Goal: Transaction & Acquisition: Purchase product/service

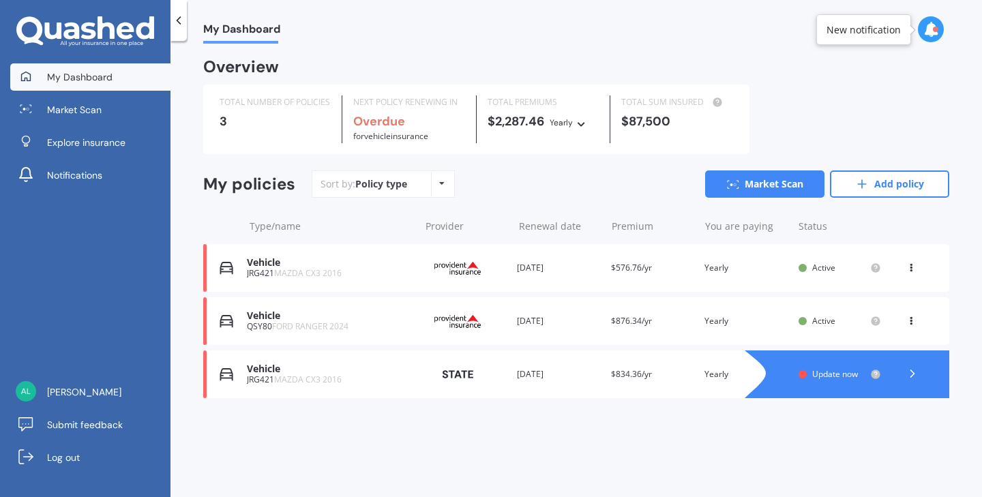
click at [928, 33] on icon at bounding box center [930, 29] width 15 height 15
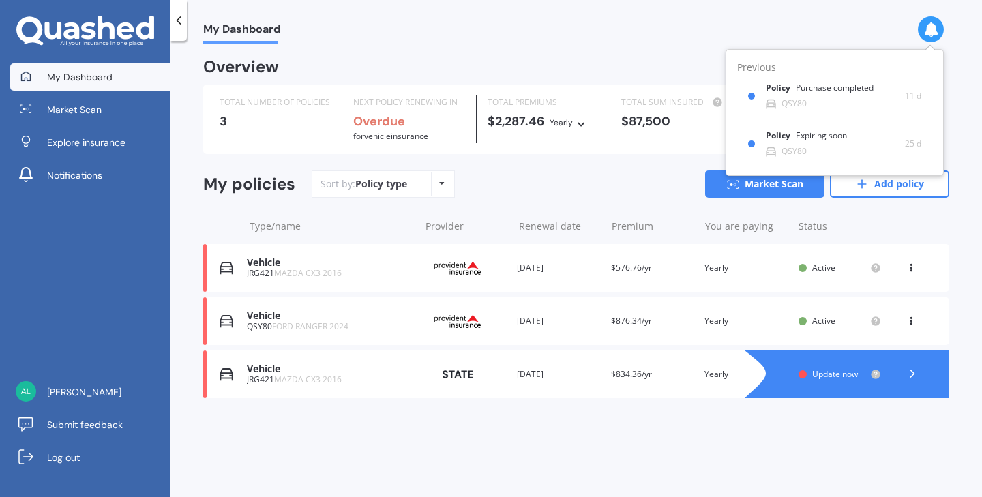
click at [704, 66] on div "Overview" at bounding box center [576, 72] width 746 height 25
click at [584, 121] on icon at bounding box center [582, 122] width 10 height 8
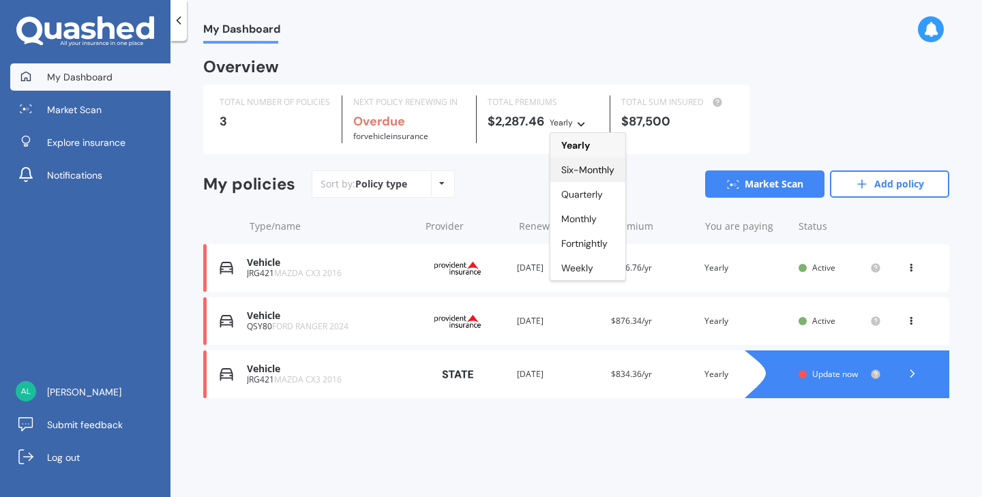
click at [578, 166] on span "Six-Monthly" at bounding box center [587, 170] width 53 height 12
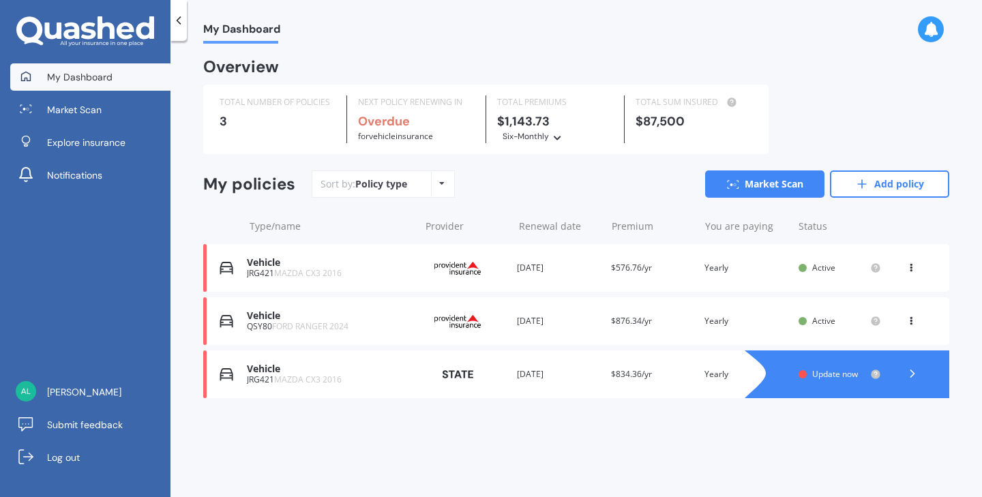
click at [559, 138] on icon at bounding box center [558, 136] width 10 height 8
click at [531, 230] on span "Monthly" at bounding box center [531, 232] width 35 height 12
click at [576, 121] on icon at bounding box center [576, 122] width 10 height 8
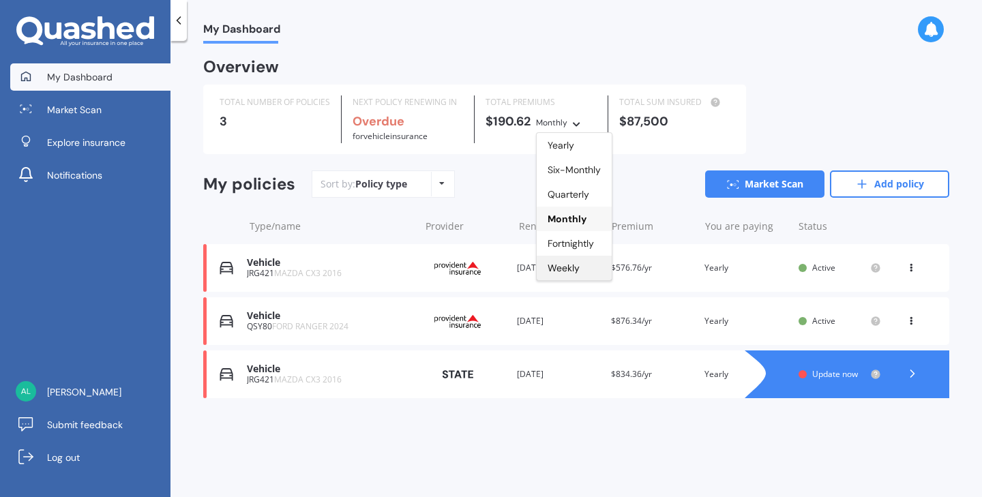
click at [565, 271] on span "Weekly" at bounding box center [563, 268] width 32 height 12
click at [566, 123] on icon at bounding box center [567, 122] width 10 height 8
click at [440, 181] on icon at bounding box center [441, 183] width 5 height 8
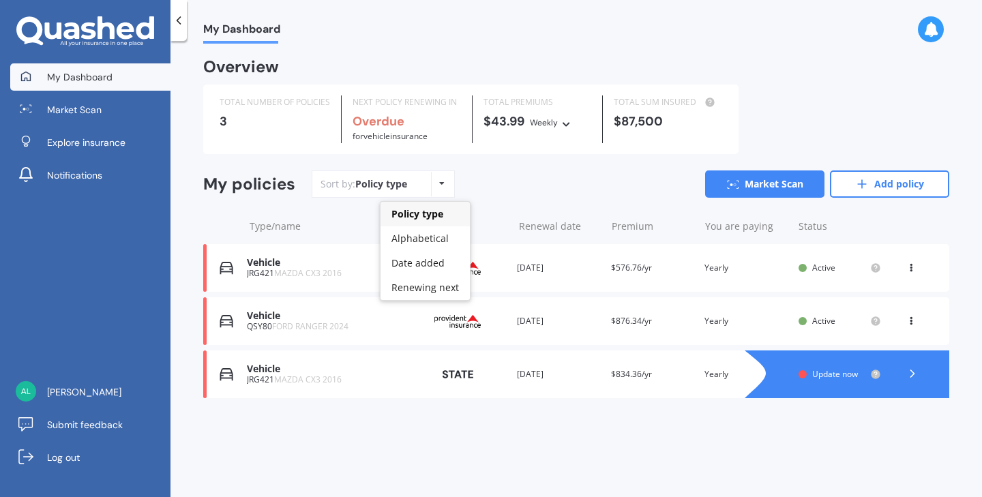
click at [212, 222] on div "Type/name Provider Renewal date Premium You are paying Status" at bounding box center [576, 226] width 746 height 35
click at [217, 369] on div "Vehicle JRG421 MAZDA CX3 2016 Provider Renewal date 24 Mar 2025 Premium $834.36…" at bounding box center [576, 374] width 746 height 48
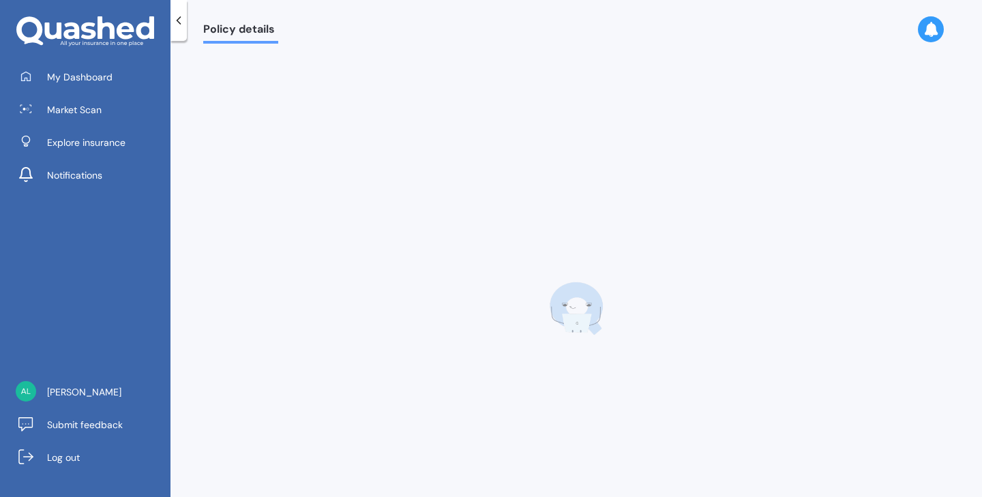
click at [217, 369] on div at bounding box center [576, 308] width 746 height 497
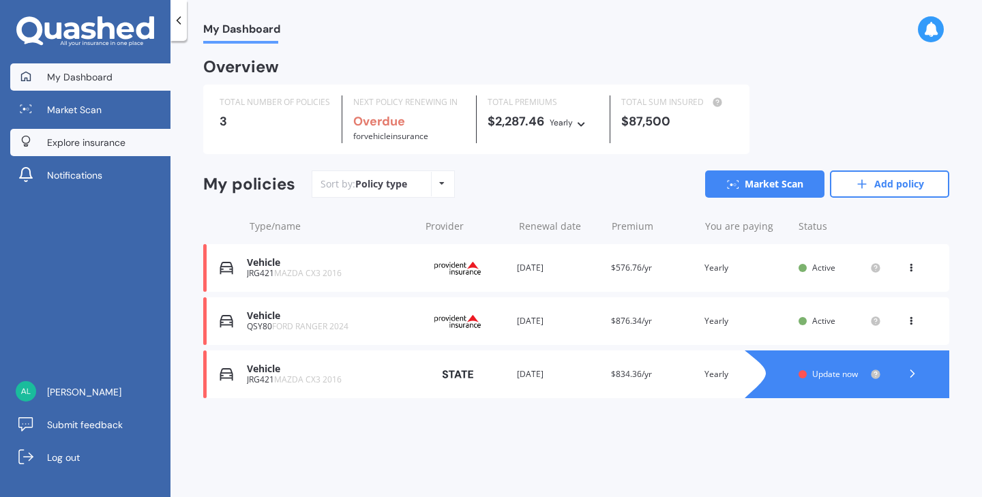
click at [29, 138] on icon at bounding box center [26, 142] width 10 height 12
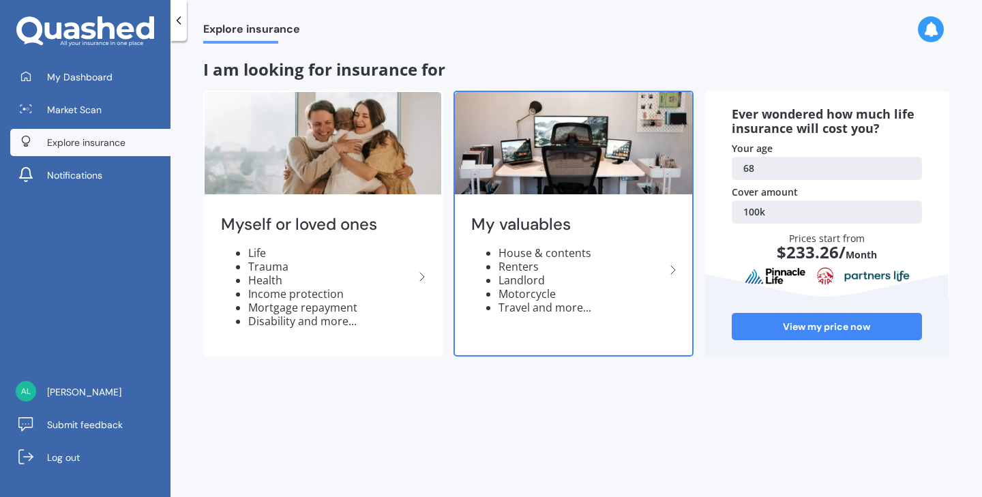
click at [541, 275] on li "Landlord" at bounding box center [581, 280] width 166 height 14
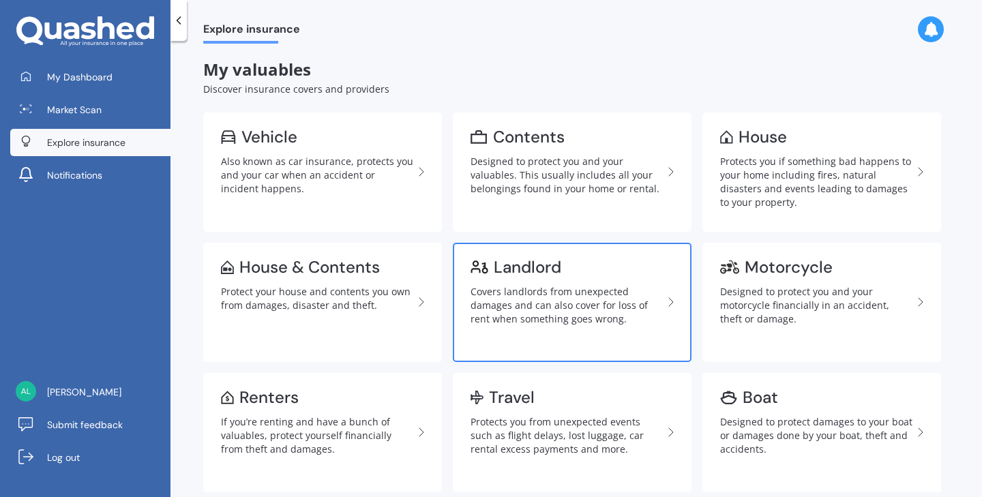
click at [637, 301] on div "Covers landlords from unexpected damages and can also cover for loss of rent wh…" at bounding box center [566, 305] width 192 height 41
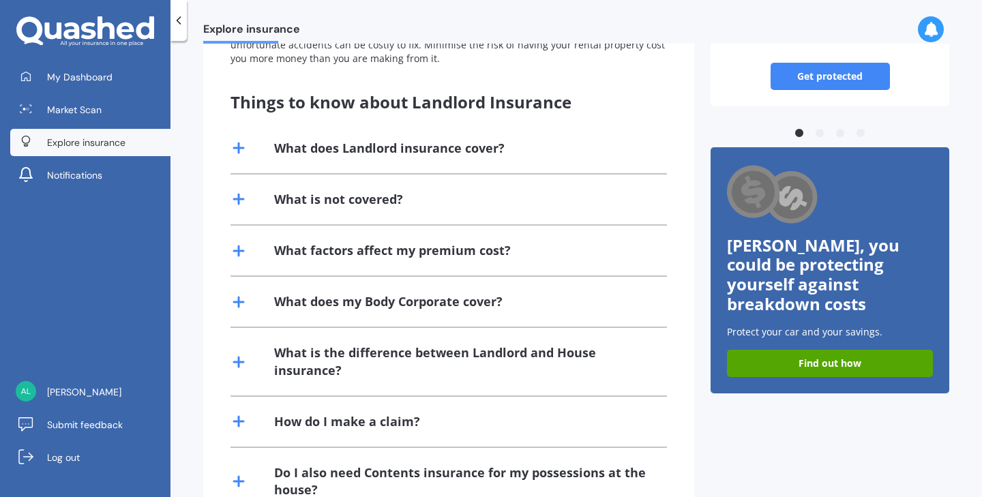
scroll to position [214, 0]
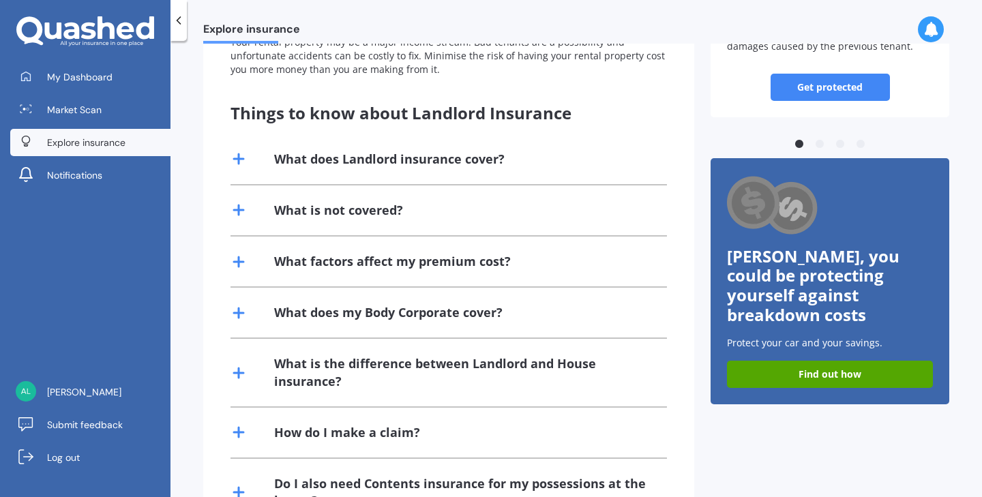
click at [241, 155] on icon at bounding box center [238, 159] width 16 height 16
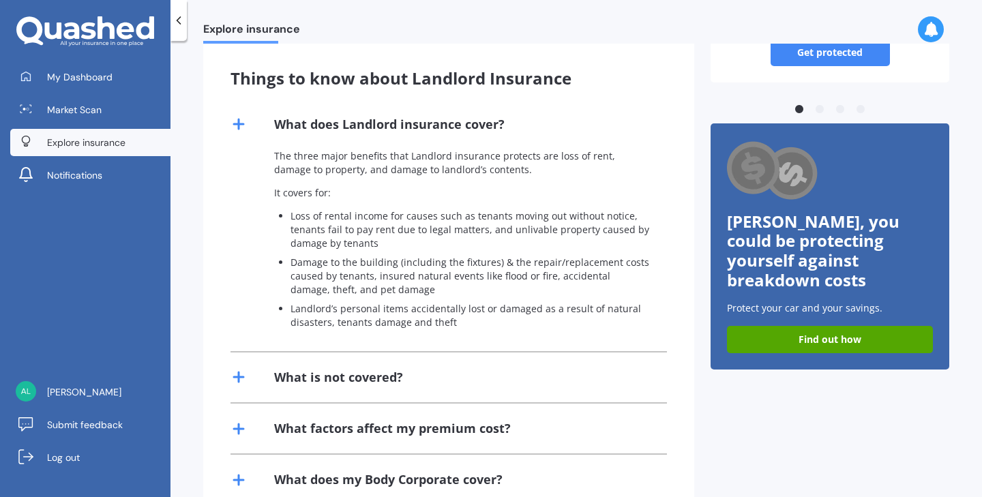
scroll to position [254, 0]
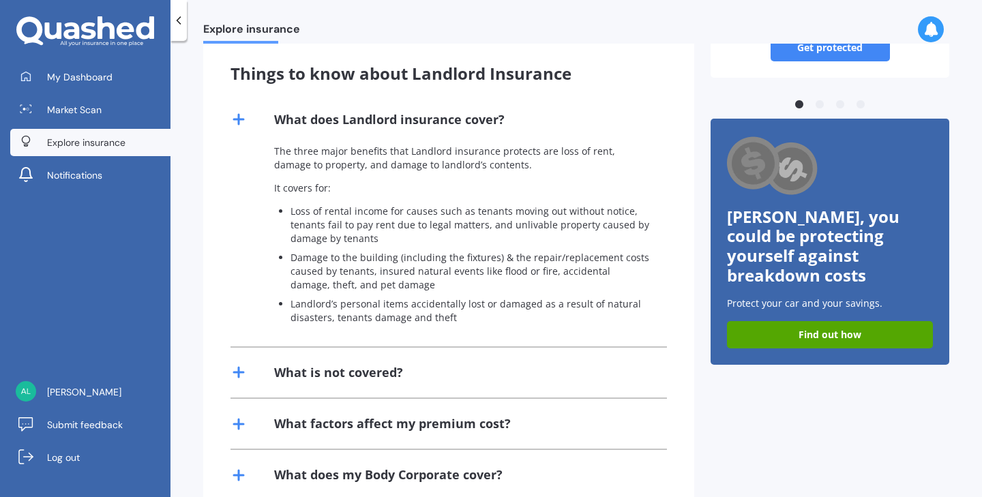
click at [239, 364] on icon at bounding box center [238, 372] width 16 height 16
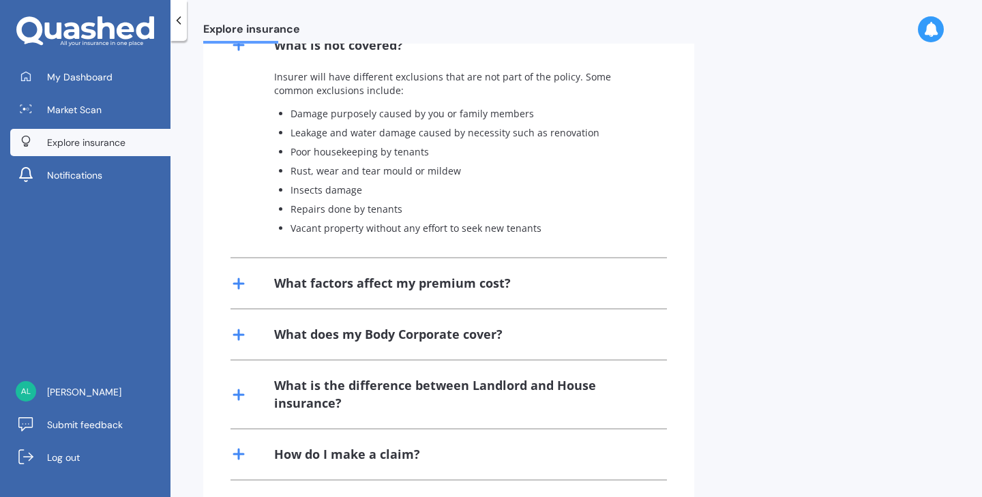
scroll to position [577, 0]
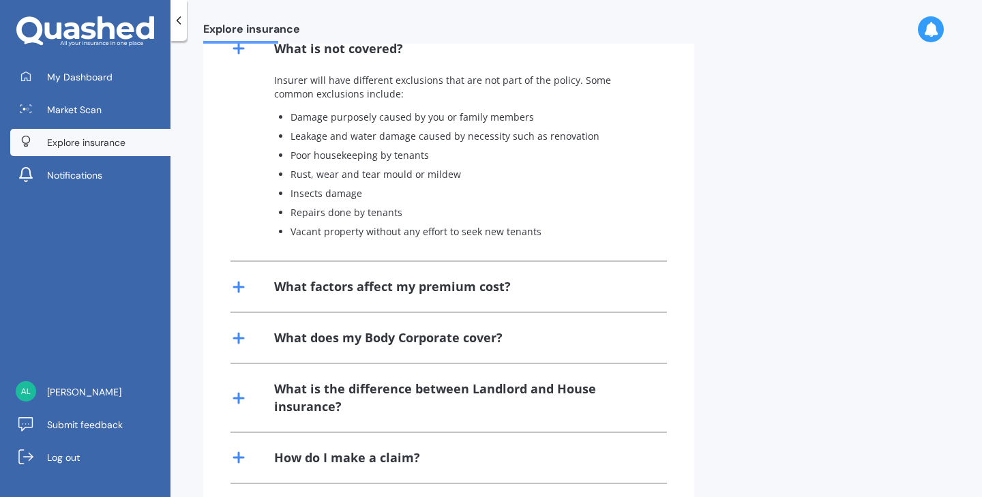
click at [239, 393] on line at bounding box center [239, 398] width 0 height 10
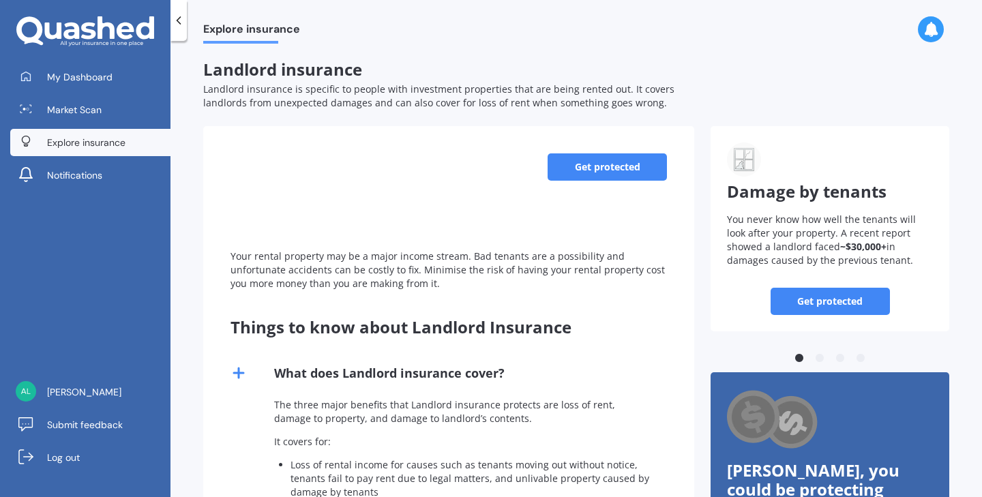
scroll to position [0, 0]
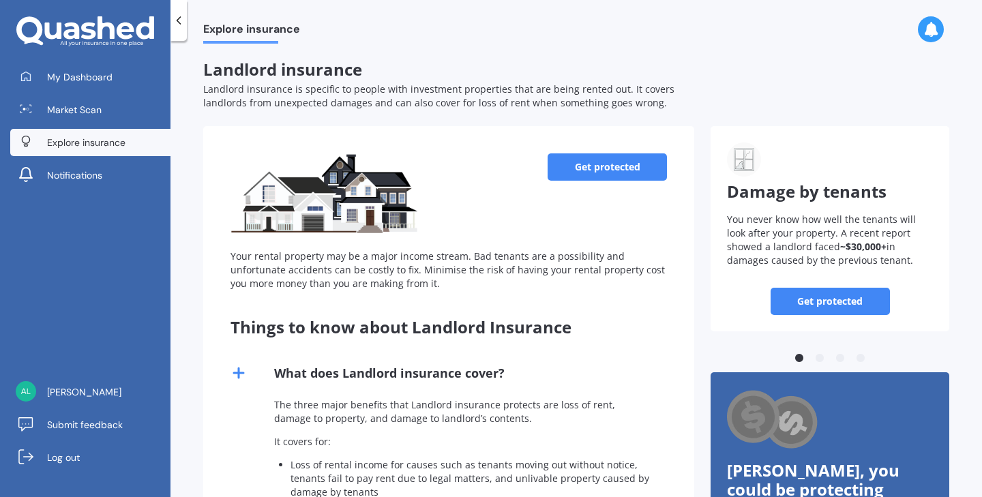
click at [608, 164] on link "Get protected" at bounding box center [606, 166] width 119 height 27
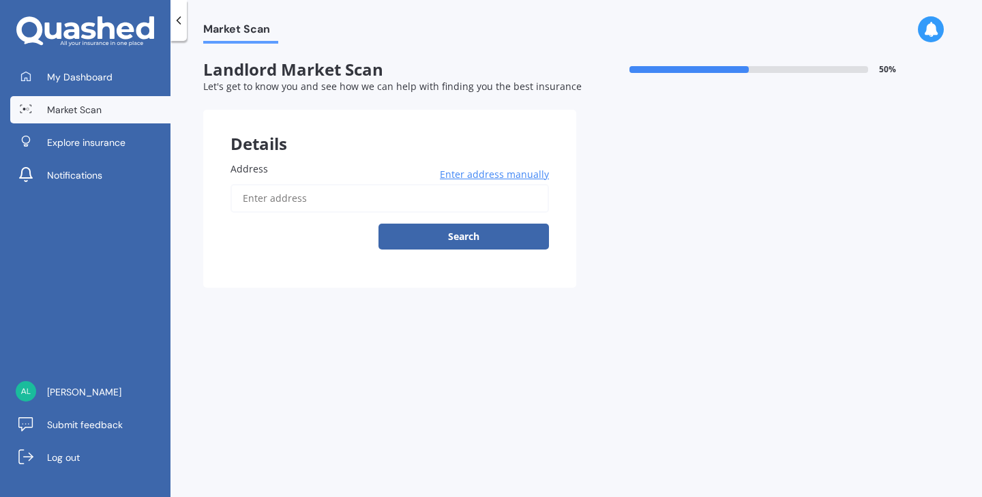
click at [309, 200] on input "Address" at bounding box center [389, 198] width 318 height 29
type input "7"
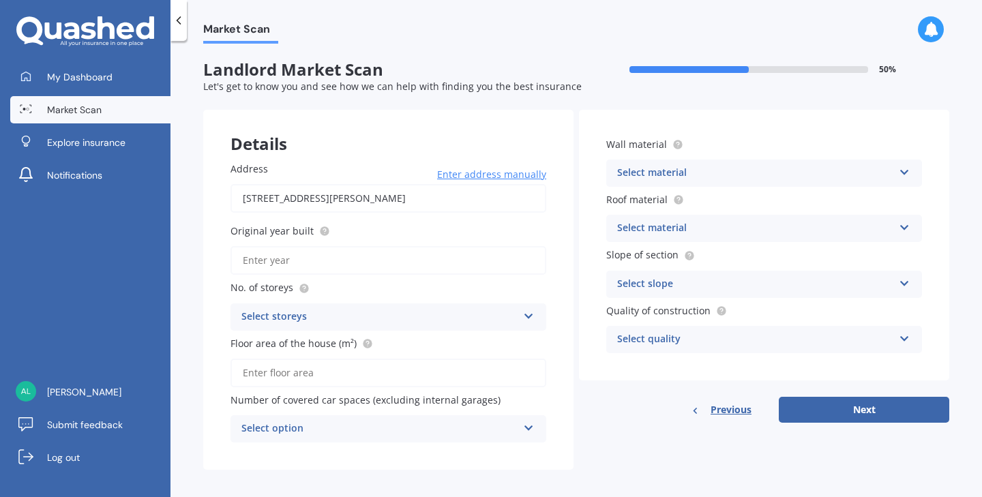
click at [419, 217] on div "Address 83/3 Gloucester Street, Greenmeadows, Napier 4112 Enter address manuall…" at bounding box center [388, 301] width 370 height 335
click at [254, 197] on input "83/3 Gloucester Street, Greenmeadows, Napier 4112" at bounding box center [388, 198] width 316 height 29
type input "[STREET_ADDRESS][PERSON_NAME]"
click at [307, 259] on input "Original year built" at bounding box center [388, 260] width 316 height 29
type input "1974"
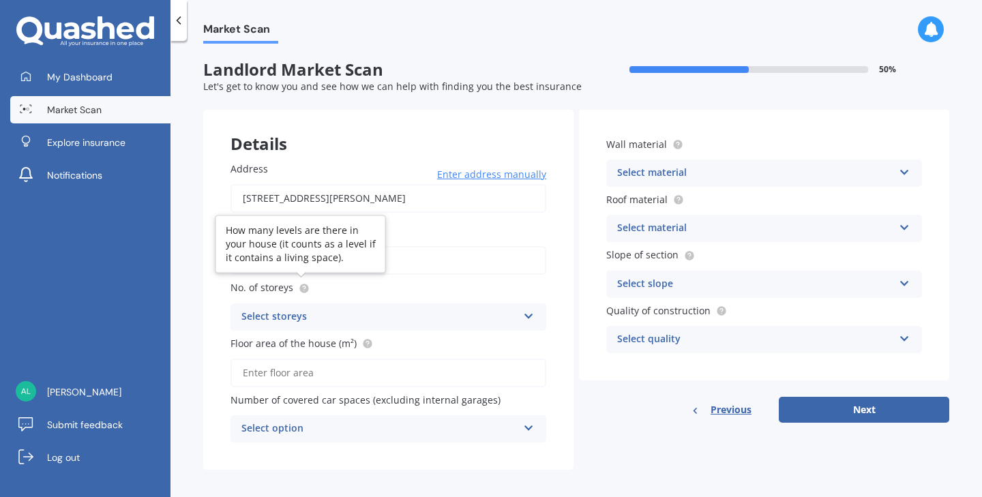
click at [304, 290] on line at bounding box center [304, 290] width 0 height 0
click at [525, 313] on icon at bounding box center [529, 314] width 12 height 10
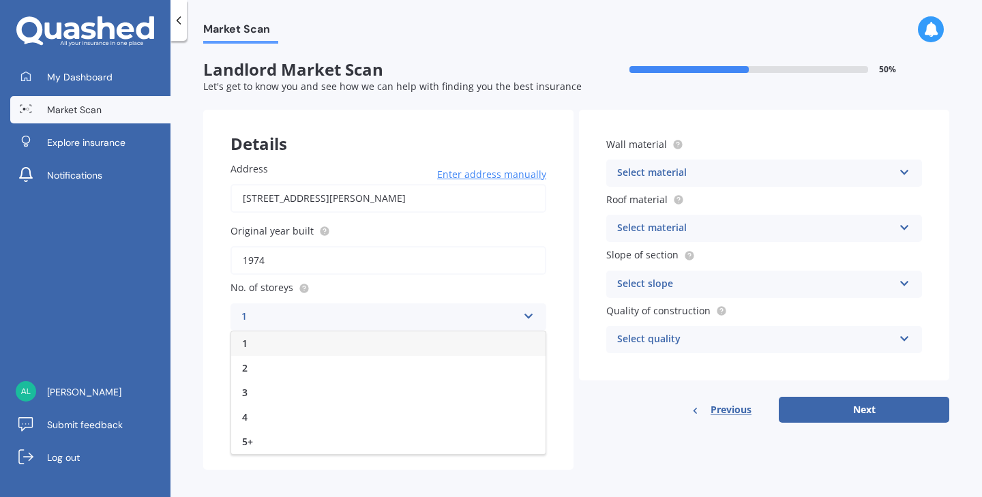
click at [297, 346] on div "1" at bounding box center [388, 343] width 314 height 25
click at [344, 373] on input "Floor area of the house (m²)" at bounding box center [388, 373] width 316 height 29
click at [265, 374] on input "110" at bounding box center [388, 373] width 316 height 29
type input "110"
click at [527, 423] on icon at bounding box center [529, 426] width 12 height 10
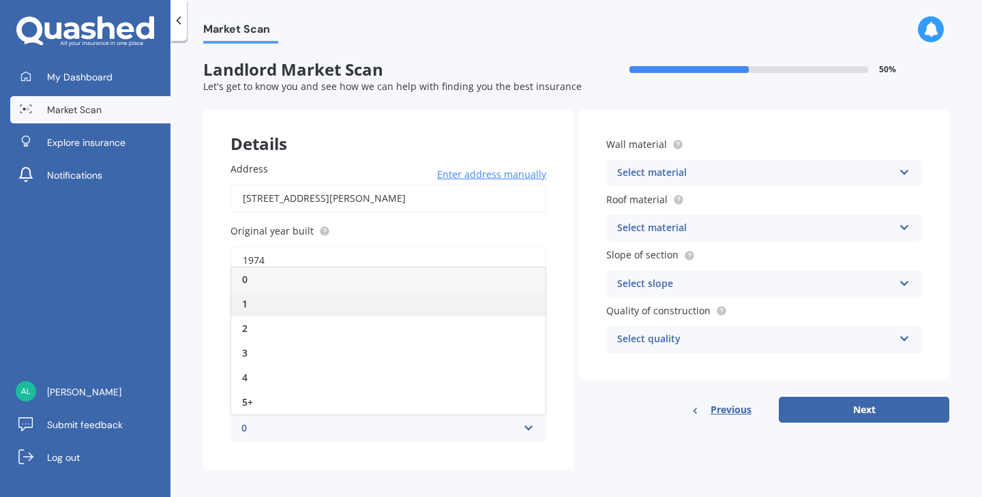
click at [246, 303] on span "1" at bounding box center [244, 303] width 5 height 13
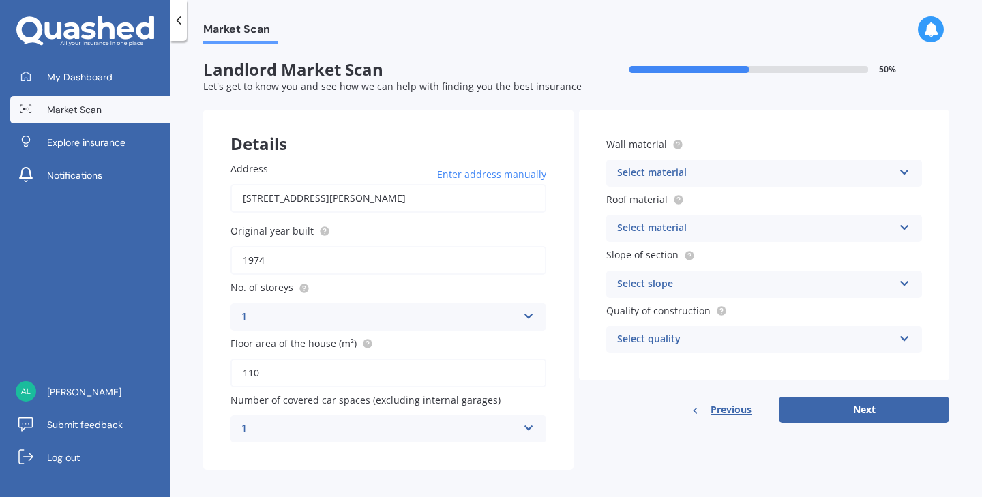
click at [524, 423] on icon at bounding box center [529, 426] width 12 height 10
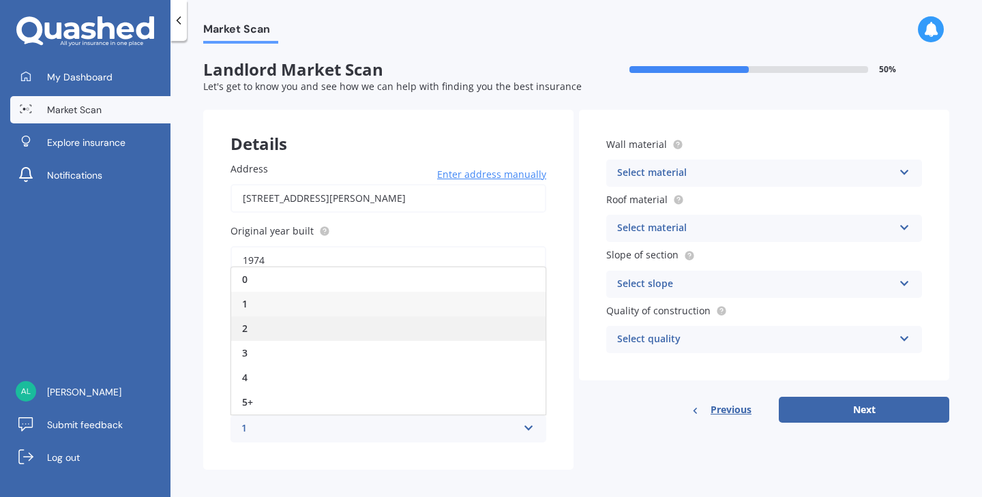
click at [521, 320] on div "2" at bounding box center [388, 328] width 314 height 25
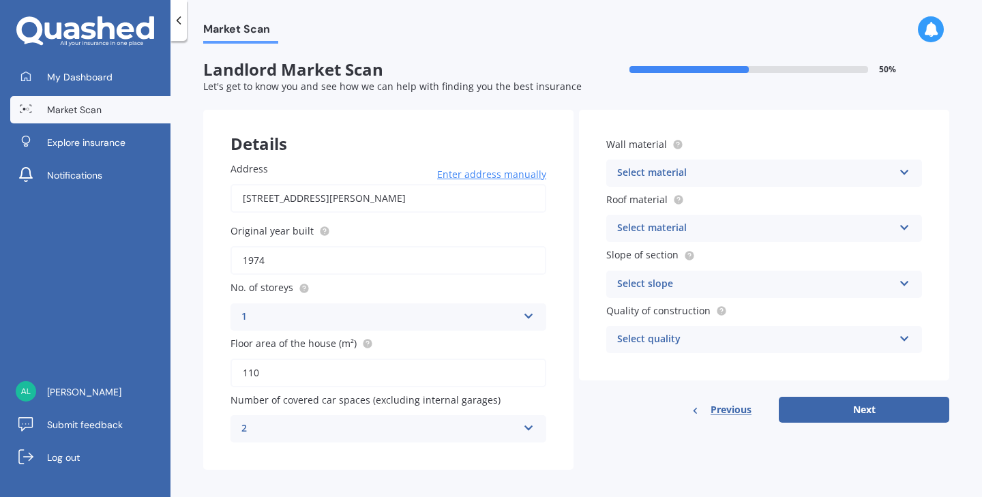
click at [528, 424] on icon at bounding box center [529, 426] width 12 height 10
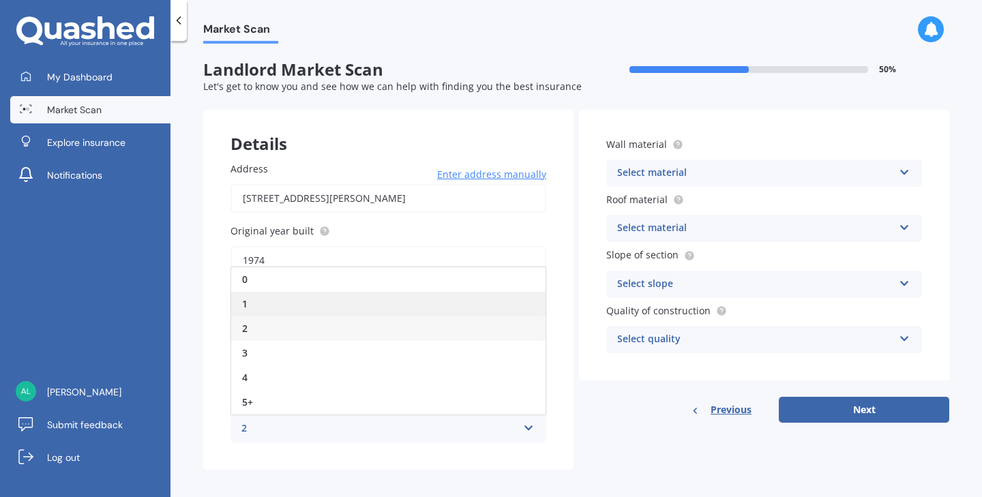
click at [262, 302] on div "1" at bounding box center [388, 304] width 314 height 25
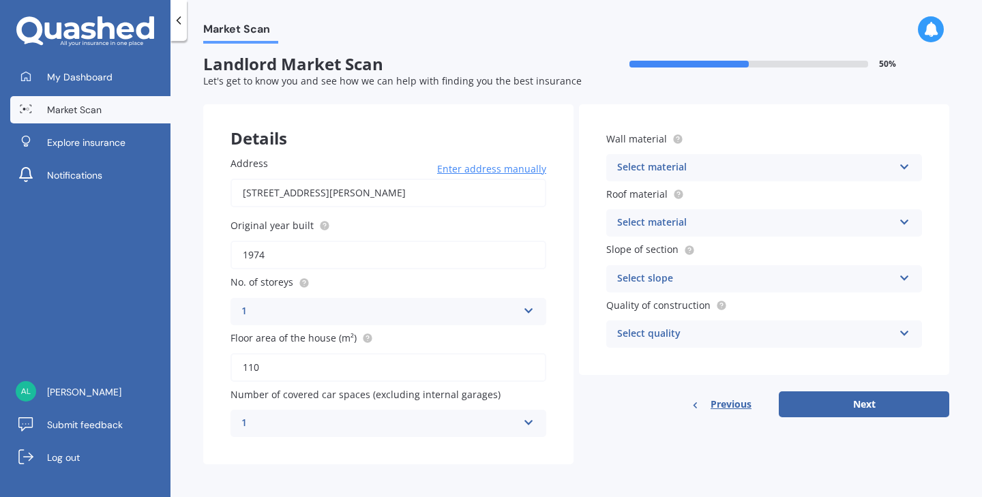
scroll to position [5, 0]
click at [898, 163] on icon at bounding box center [904, 165] width 12 height 10
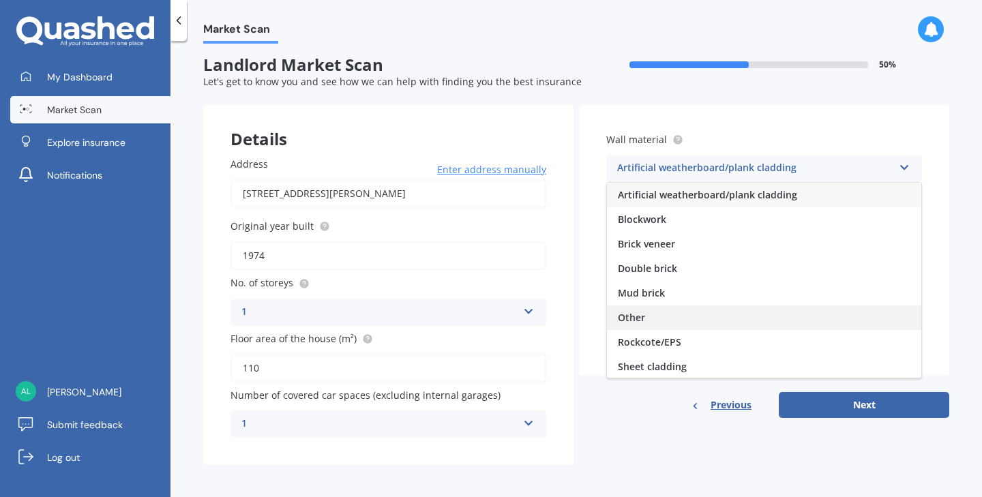
click at [670, 316] on div "Other" at bounding box center [764, 317] width 314 height 25
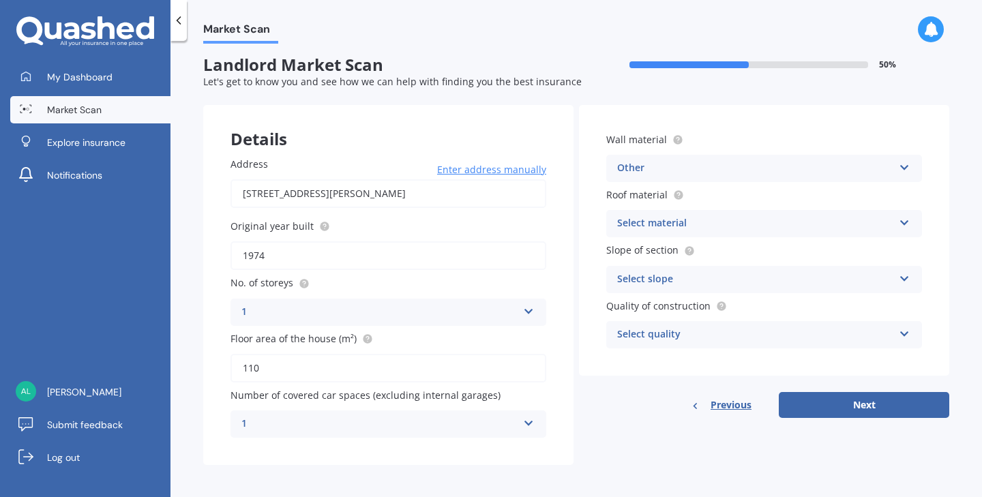
click at [900, 216] on icon at bounding box center [904, 220] width 12 height 10
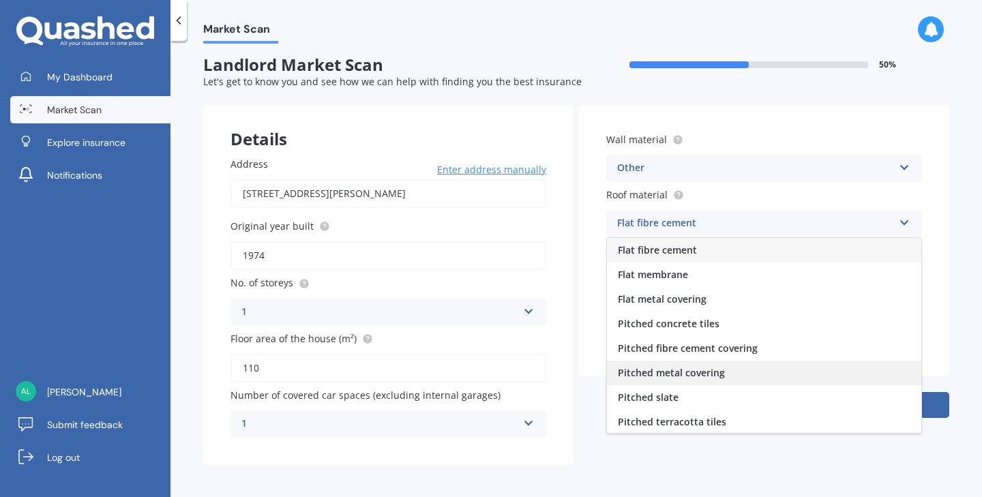
click at [836, 371] on div "Pitched metal covering" at bounding box center [764, 373] width 314 height 25
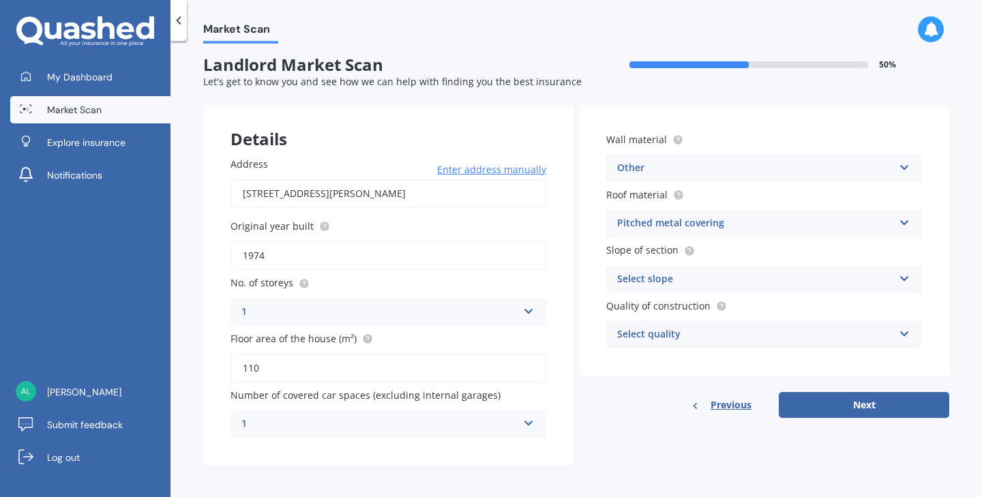
click at [898, 271] on icon at bounding box center [904, 276] width 12 height 10
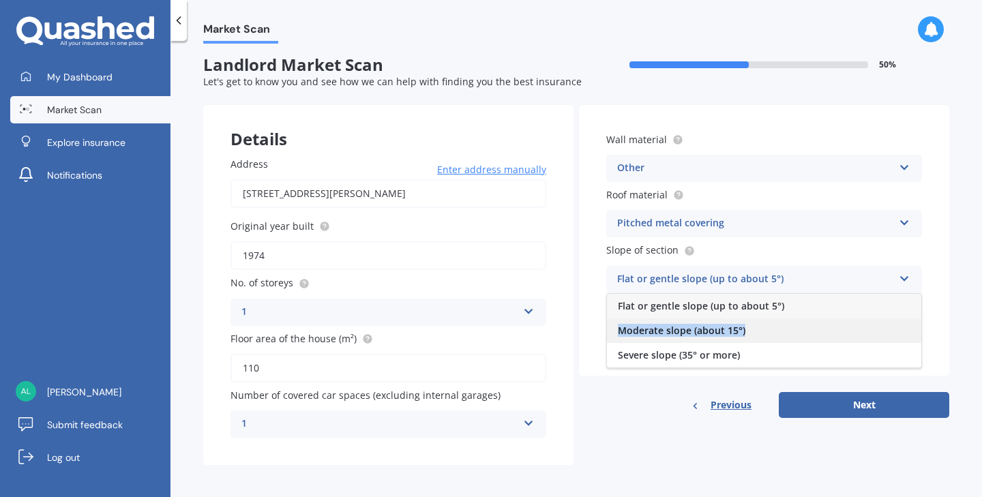
drag, startPoint x: 896, startPoint y: 299, endPoint x: 894, endPoint y: 336, distance: 37.5
click at [894, 336] on div "Flat or gentle slope (up to about 5°) Moderate slope (about 15°) Severe slope (…" at bounding box center [764, 330] width 316 height 75
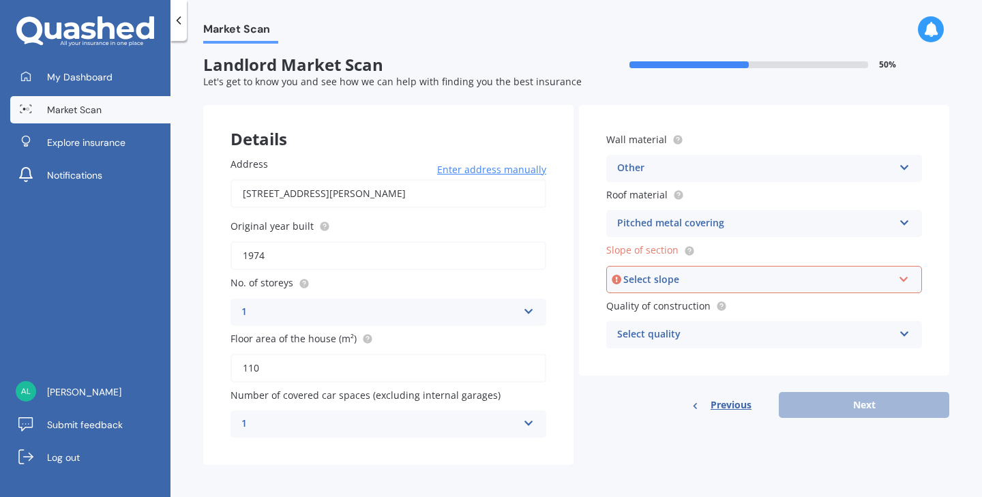
click at [898, 274] on icon at bounding box center [904, 277] width 12 height 10
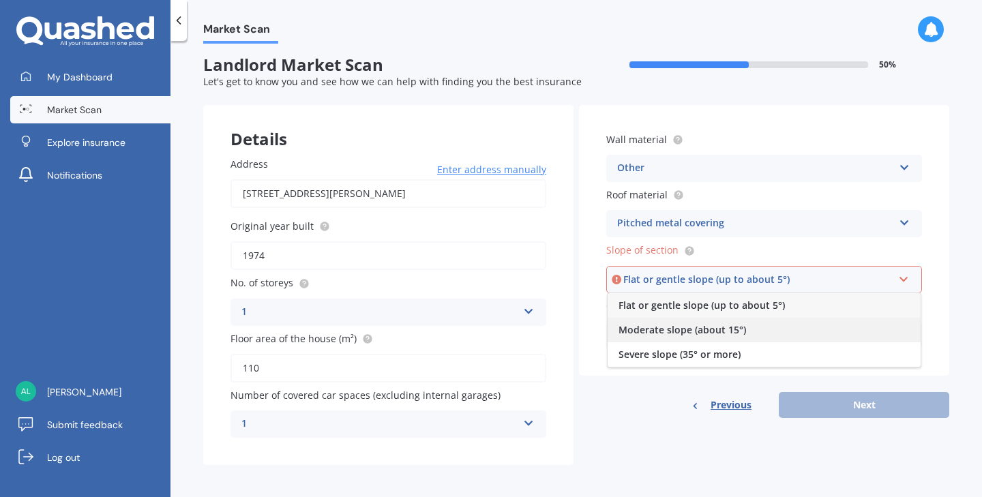
click at [899, 326] on div "Moderate slope (about 15°)" at bounding box center [763, 330] width 313 height 25
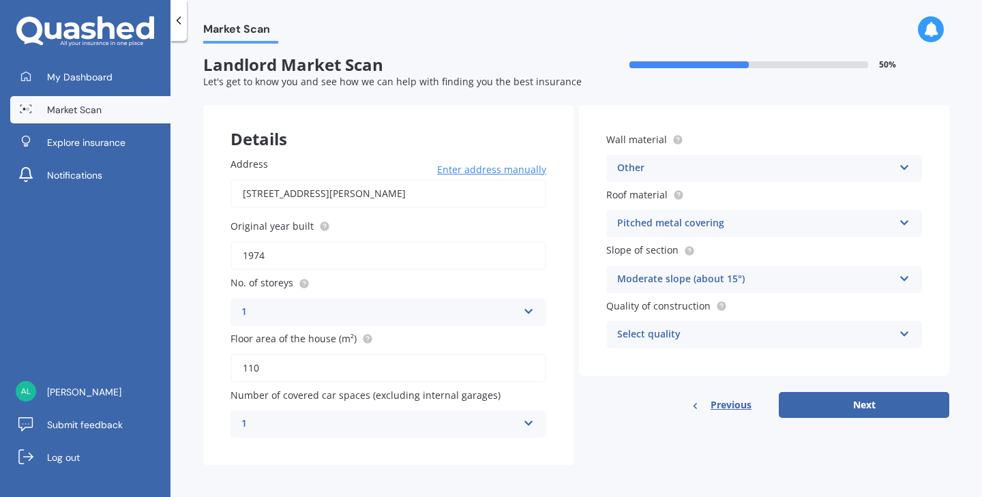
click at [898, 327] on icon at bounding box center [904, 331] width 12 height 10
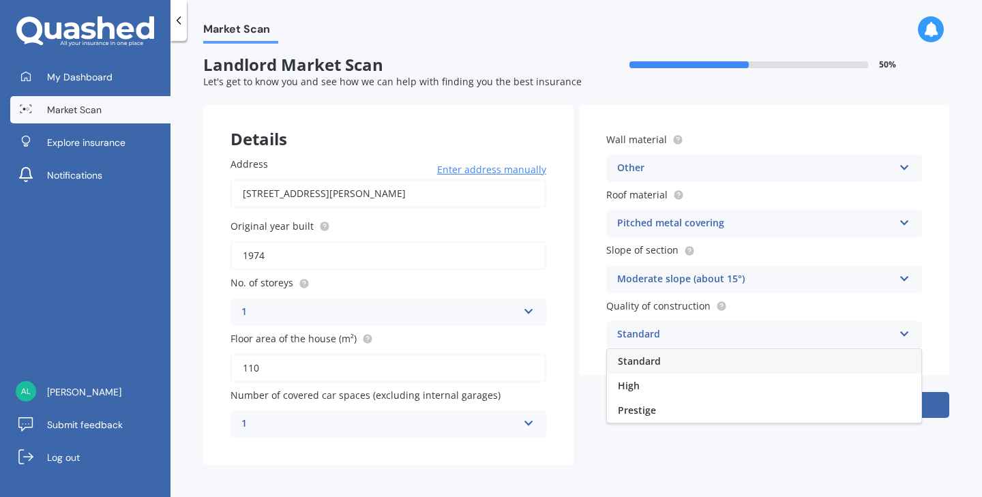
click at [894, 360] on div "Standard" at bounding box center [764, 361] width 314 height 25
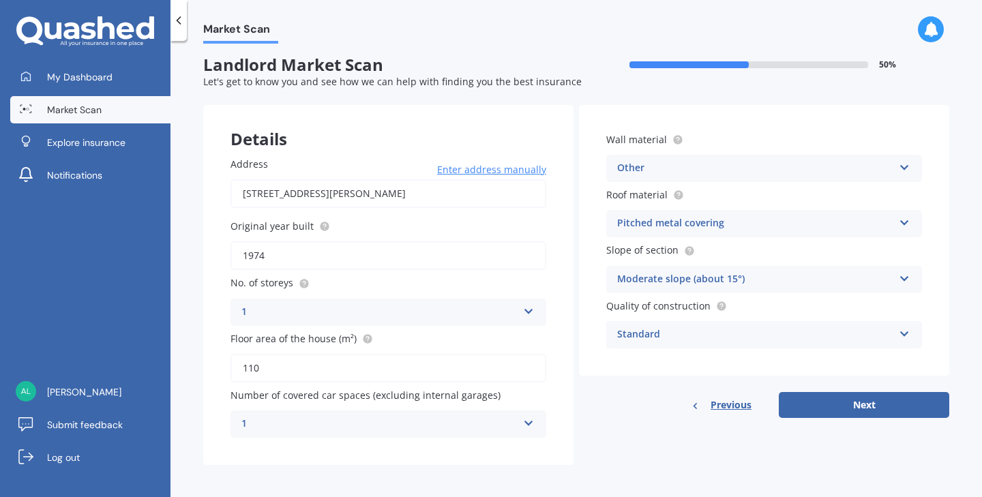
click at [898, 330] on icon at bounding box center [904, 331] width 12 height 10
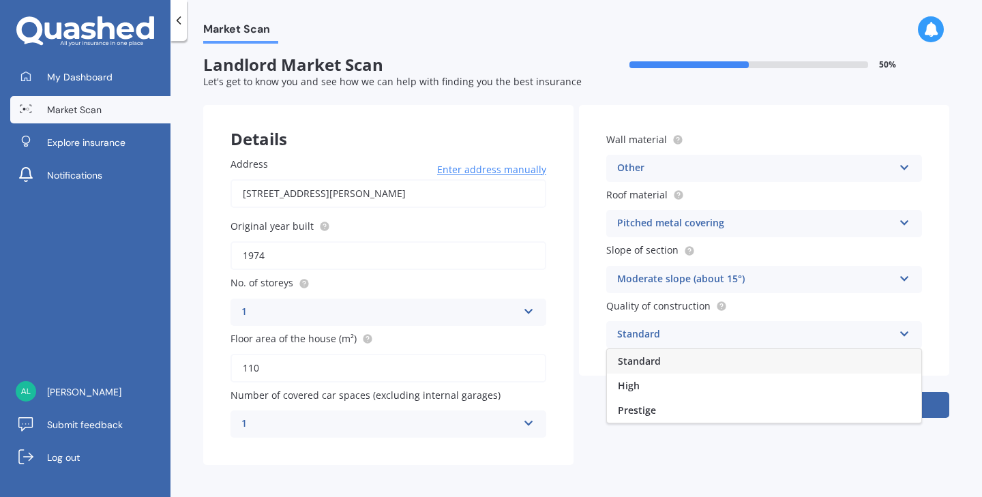
click at [868, 451] on div "Details Address 82/3 Gloucester Street, Greenmeadows, Napier 4112 Enter address…" at bounding box center [576, 285] width 746 height 360
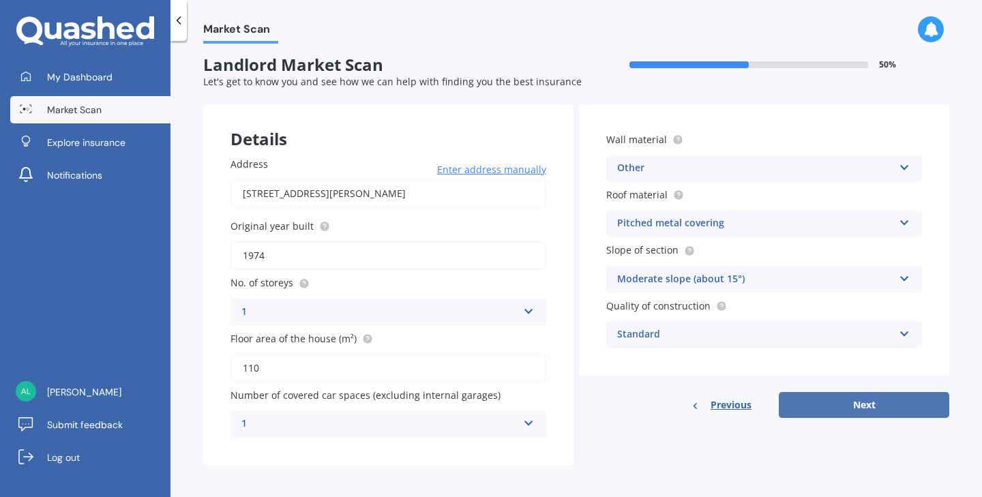
click at [825, 398] on button "Next" at bounding box center [863, 405] width 170 height 26
select select "25"
select select "07"
select select "1957"
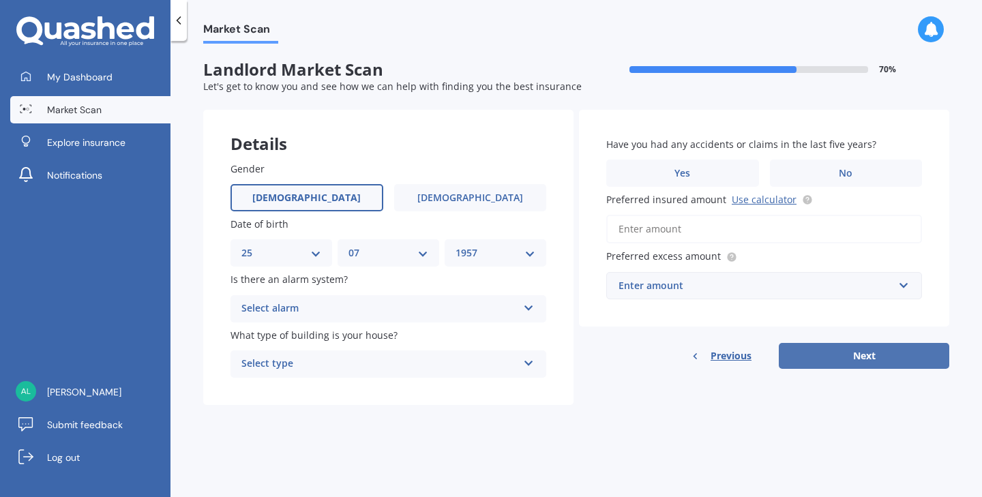
scroll to position [0, 0]
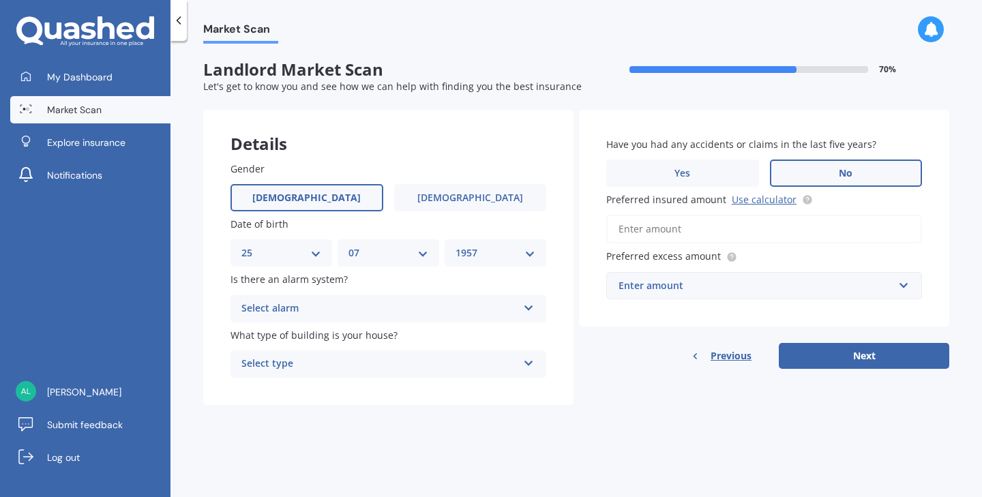
click at [817, 170] on label "No" at bounding box center [846, 172] width 153 height 27
click at [0, 0] on input "No" at bounding box center [0, 0] width 0 height 0
click at [409, 193] on label "Female" at bounding box center [470, 197] width 153 height 27
click at [0, 0] on input "Female" at bounding box center [0, 0] width 0 height 0
click at [345, 198] on label "Male" at bounding box center [306, 197] width 153 height 27
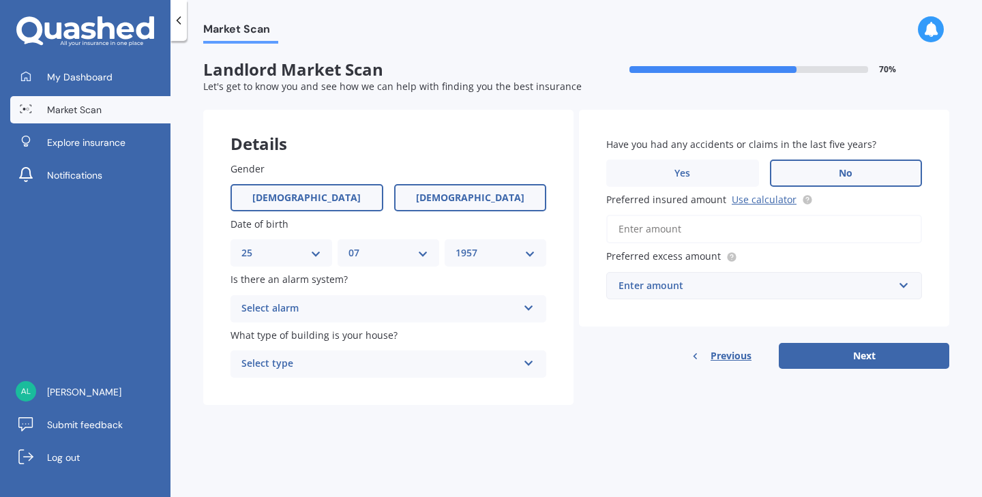
click at [0, 0] on input "Male" at bounding box center [0, 0] width 0 height 0
click at [413, 203] on label "Female" at bounding box center [470, 197] width 153 height 27
click at [0, 0] on input "Female" at bounding box center [0, 0] width 0 height 0
click at [314, 198] on span "Male" at bounding box center [306, 198] width 108 height 12
click at [0, 0] on input "Male" at bounding box center [0, 0] width 0 height 0
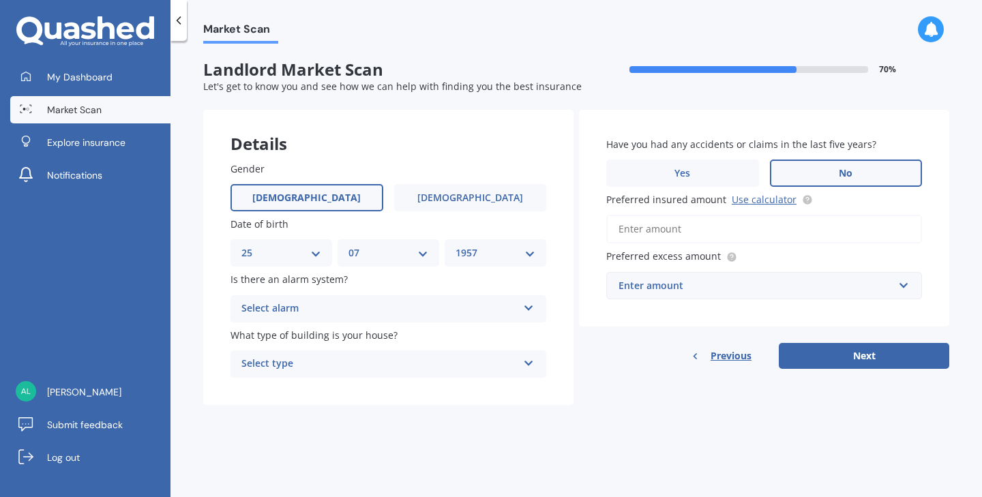
click at [530, 305] on icon at bounding box center [529, 306] width 12 height 10
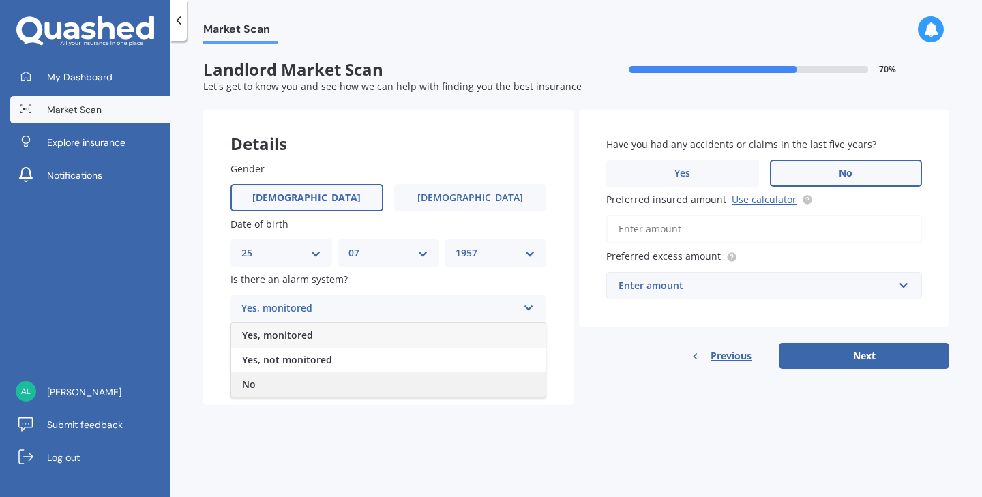
click at [517, 380] on div "No" at bounding box center [388, 384] width 314 height 25
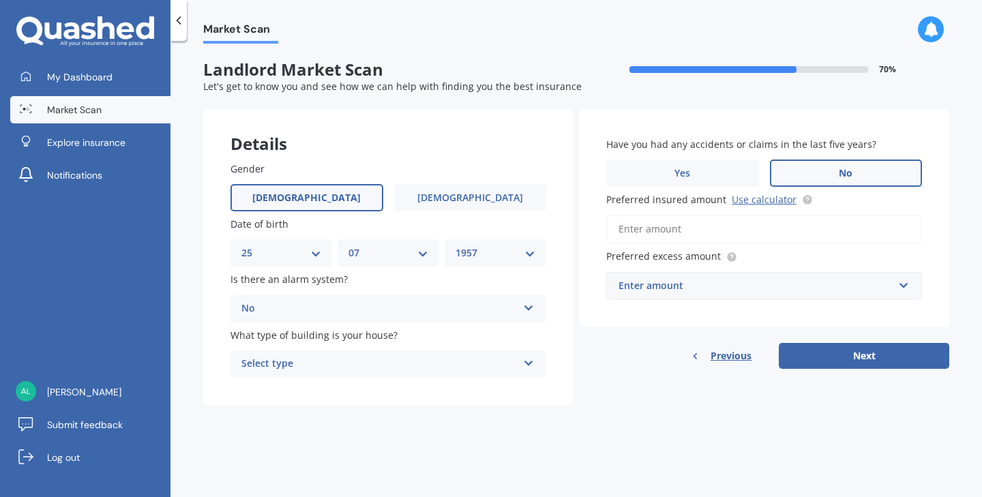
click at [532, 358] on icon at bounding box center [529, 361] width 12 height 10
click at [528, 384] on div "Freestanding" at bounding box center [388, 390] width 314 height 25
click at [529, 358] on icon at bounding box center [529, 361] width 12 height 10
click at [528, 387] on div "Freestanding" at bounding box center [388, 390] width 314 height 25
click at [698, 166] on label "Yes" at bounding box center [682, 172] width 153 height 27
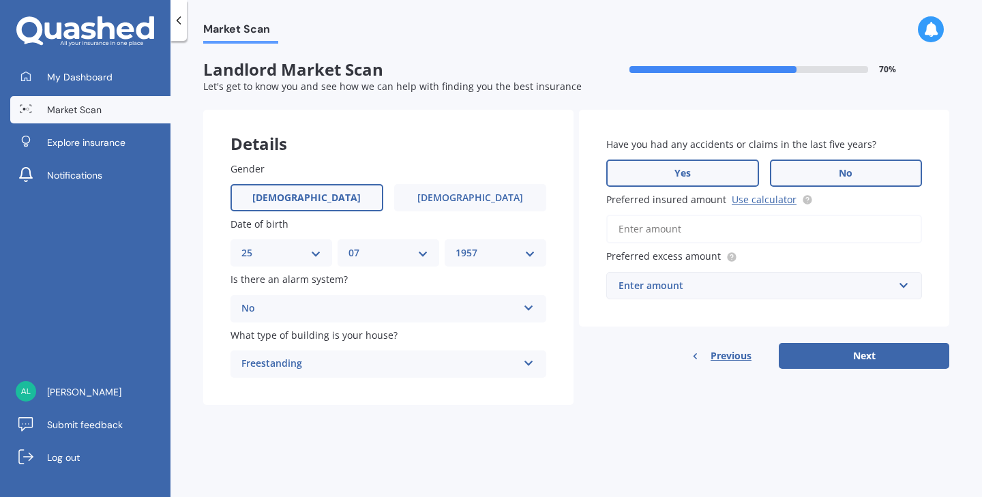
click at [0, 0] on input "Yes" at bounding box center [0, 0] width 0 height 0
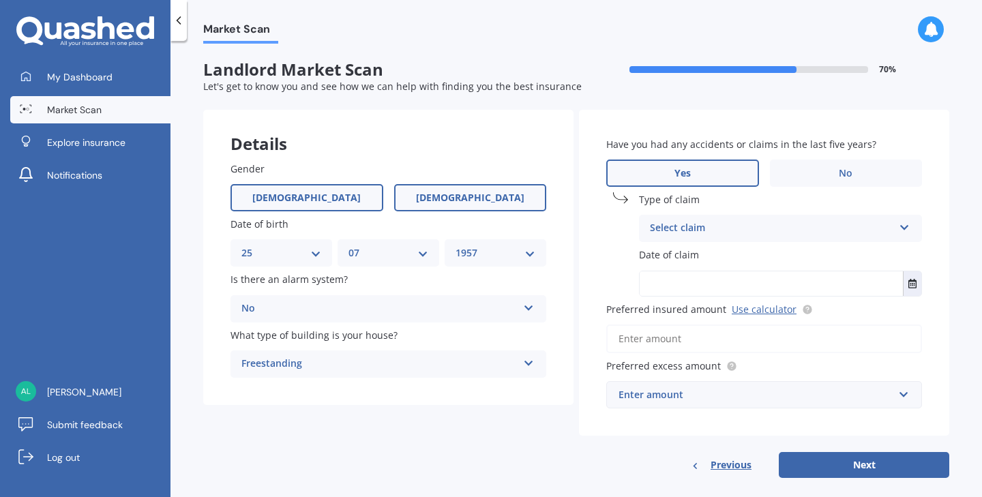
click at [461, 201] on span "Female" at bounding box center [470, 198] width 108 height 12
click at [0, 0] on input "Female" at bounding box center [0, 0] width 0 height 0
click at [334, 202] on label "Male" at bounding box center [306, 197] width 153 height 27
click at [0, 0] on input "Male" at bounding box center [0, 0] width 0 height 0
click at [900, 222] on icon at bounding box center [904, 225] width 12 height 10
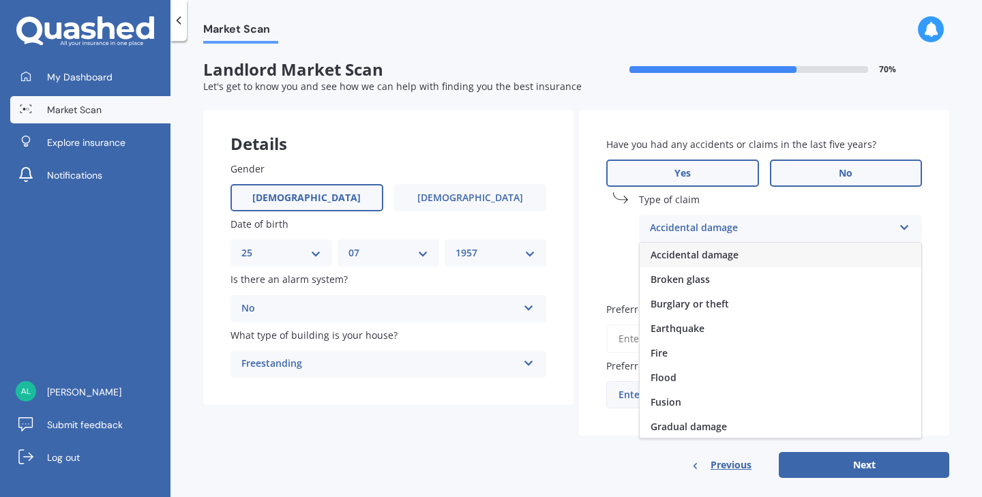
click at [836, 163] on label "No" at bounding box center [846, 172] width 153 height 27
click at [0, 0] on input "No" at bounding box center [0, 0] width 0 height 0
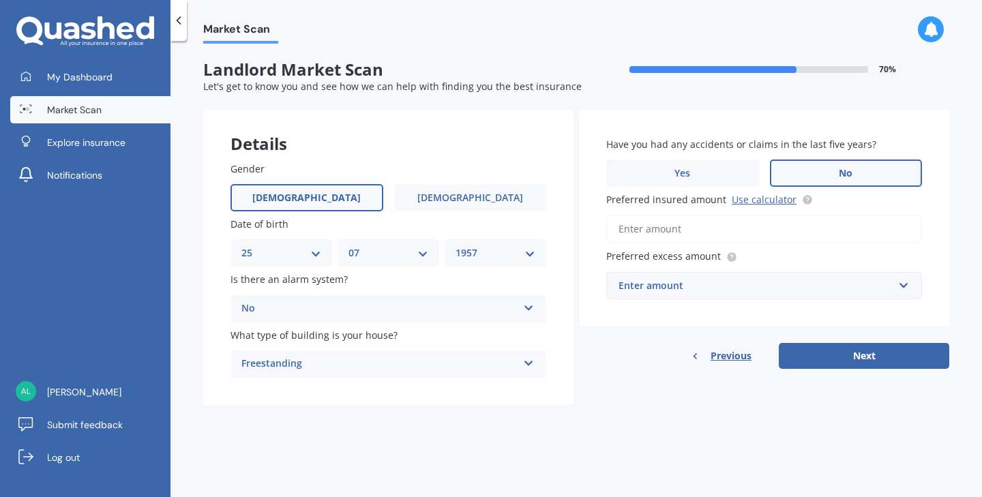
click at [702, 230] on input "Preferred insured amount Use calculator" at bounding box center [764, 229] width 316 height 29
click at [904, 283] on input "text" at bounding box center [758, 286] width 303 height 26
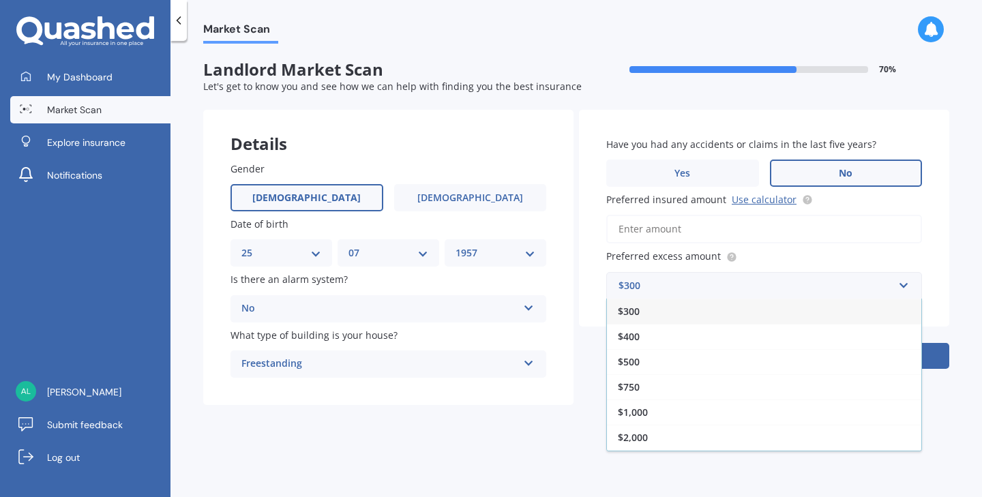
click at [957, 262] on div "Market Scan Landlord Market Scan 70 % Let's get to know you and see how we can …" at bounding box center [575, 272] width 811 height 456
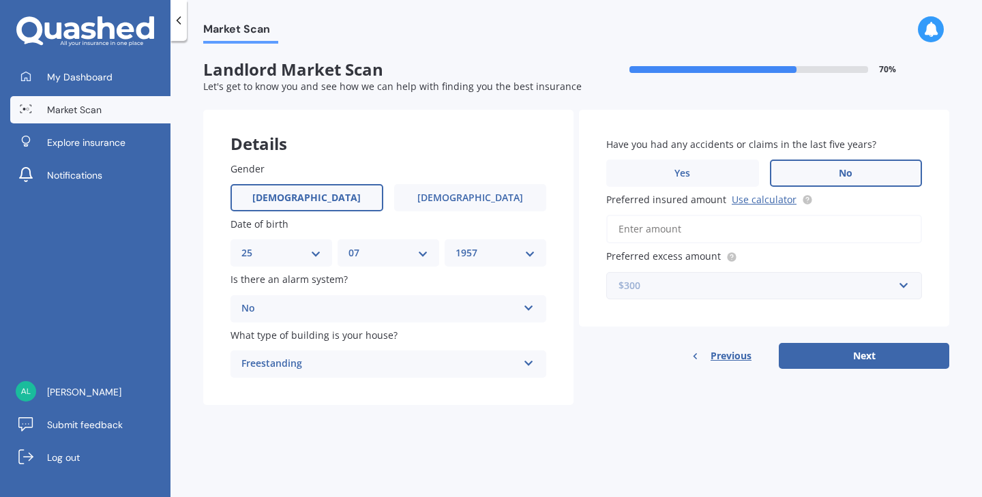
click at [899, 291] on input "text" at bounding box center [758, 286] width 303 height 26
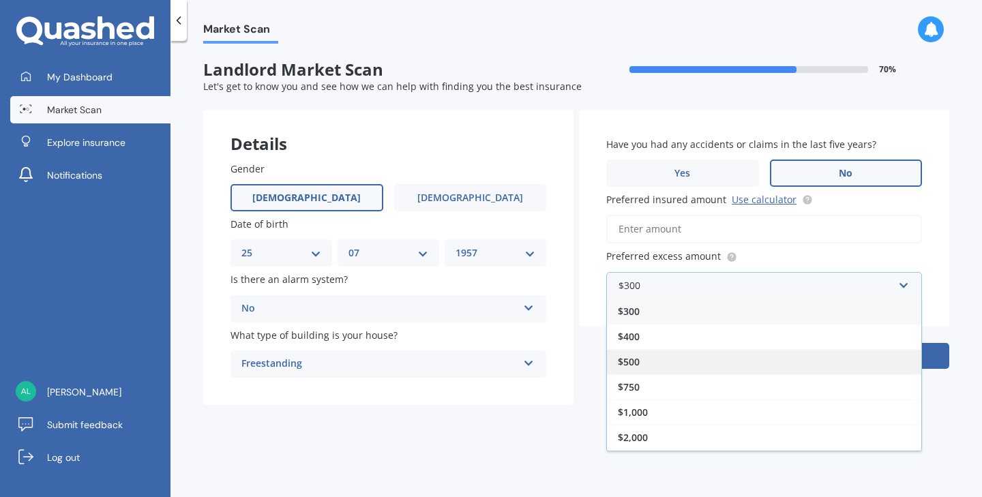
click at [788, 362] on div "$500" at bounding box center [764, 361] width 314 height 25
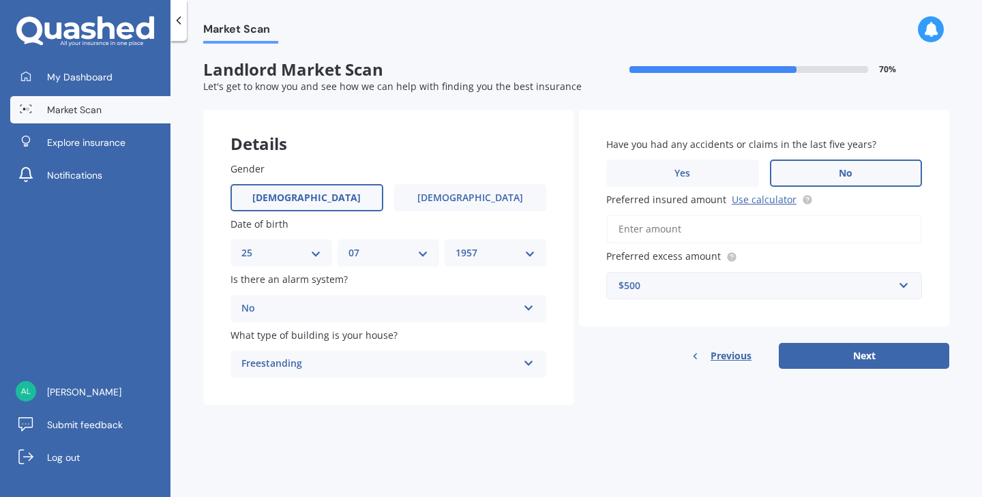
click at [684, 228] on input "Preferred insured amount Use calculator" at bounding box center [764, 229] width 316 height 29
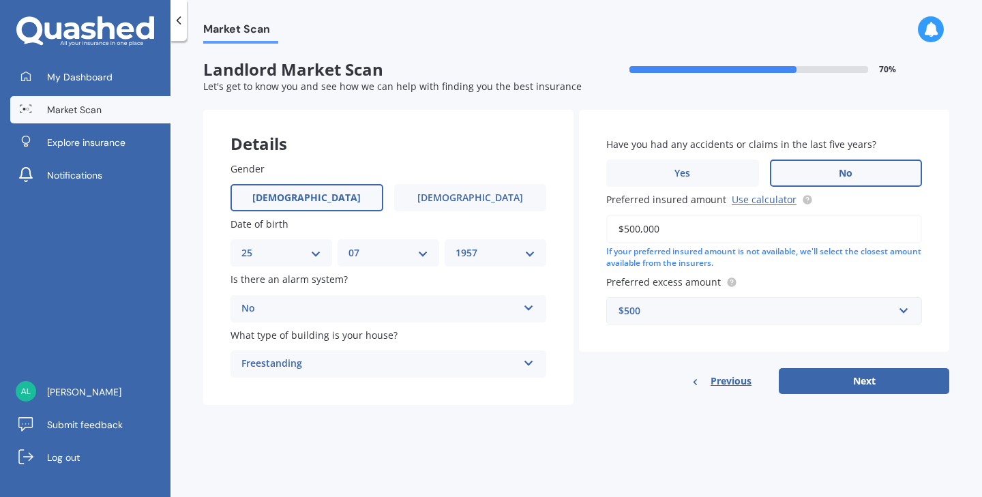
click at [659, 226] on input "$500,000" at bounding box center [764, 229] width 316 height 29
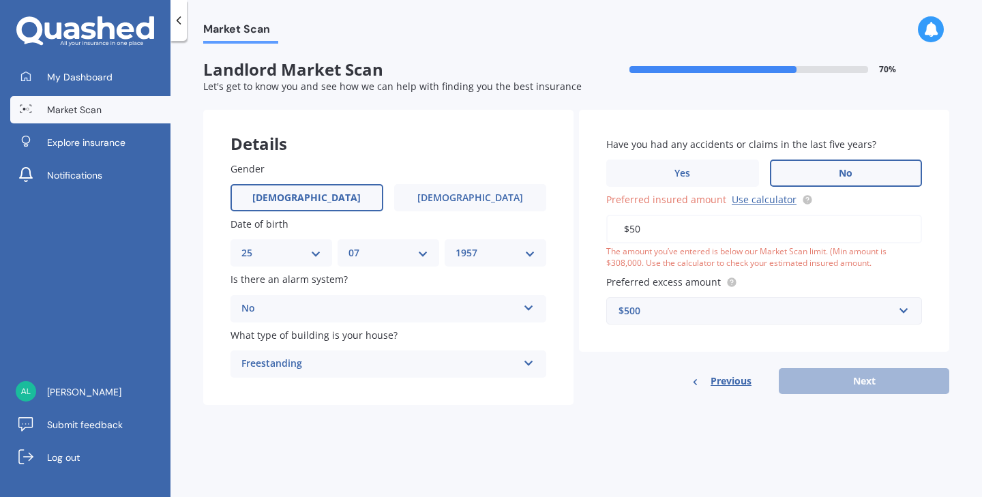
type input "$5"
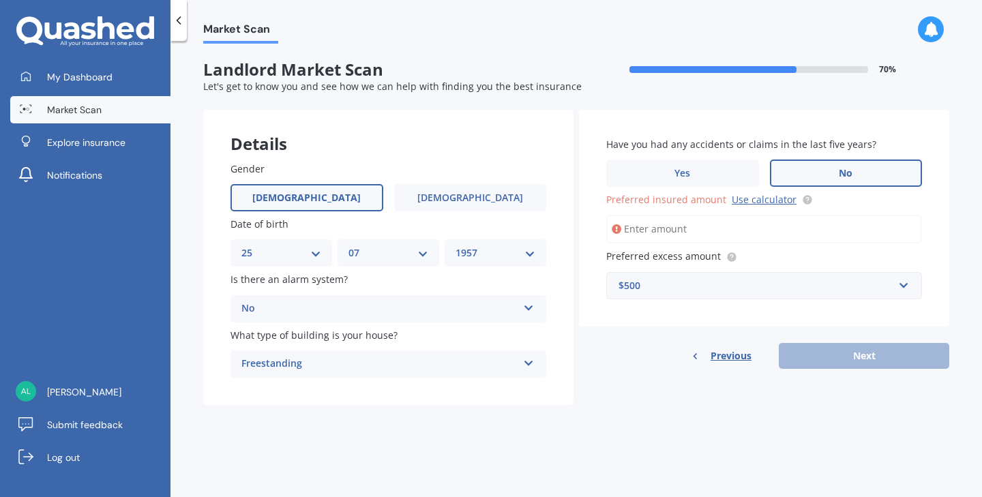
click at [823, 356] on div "Previous Next" at bounding box center [764, 356] width 370 height 26
click at [665, 197] on span "Preferred insured amount" at bounding box center [666, 199] width 120 height 13
click at [665, 215] on input "Preferred insured amount Use calculator" at bounding box center [764, 229] width 316 height 29
click at [687, 226] on input "Preferred insured amount Use calculator" at bounding box center [764, 229] width 316 height 29
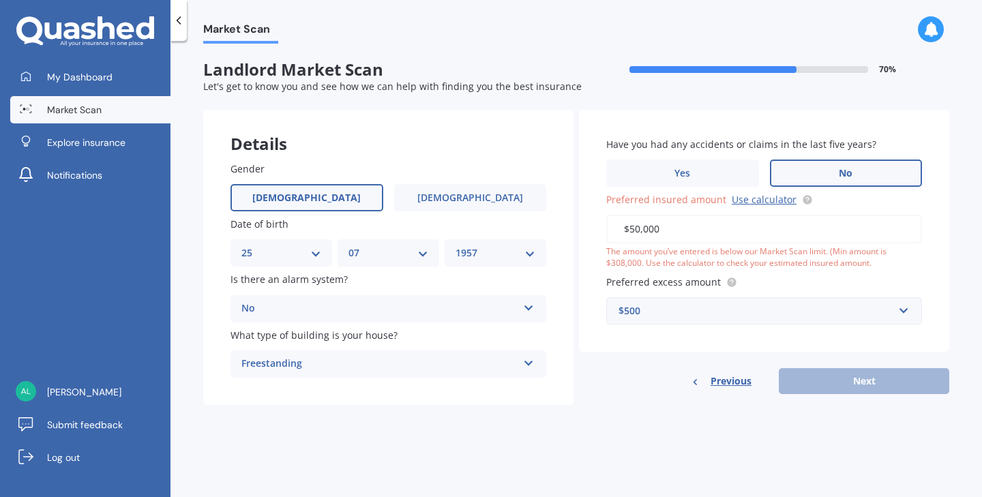
click at [660, 227] on input "$50,000" at bounding box center [764, 229] width 316 height 29
type input "$5"
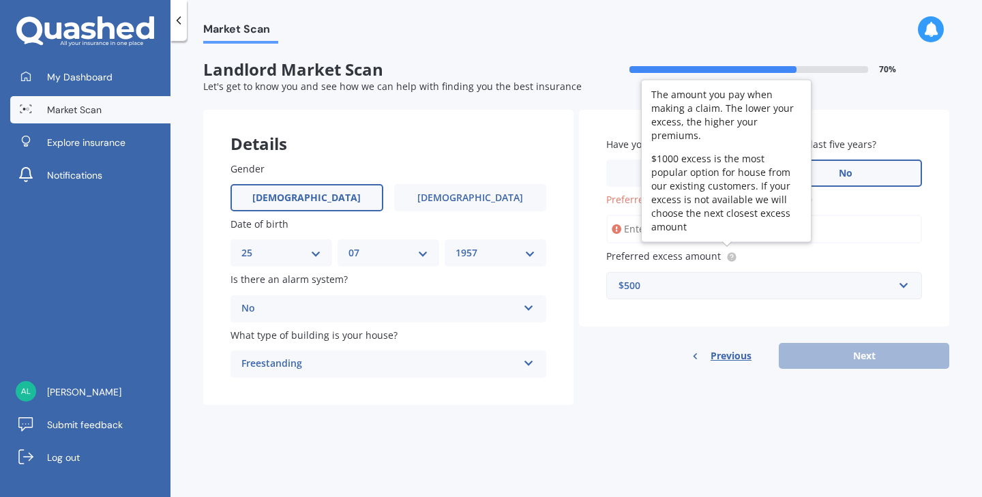
click at [729, 252] on circle at bounding box center [731, 256] width 9 height 9
click at [726, 252] on icon at bounding box center [731, 257] width 11 height 11
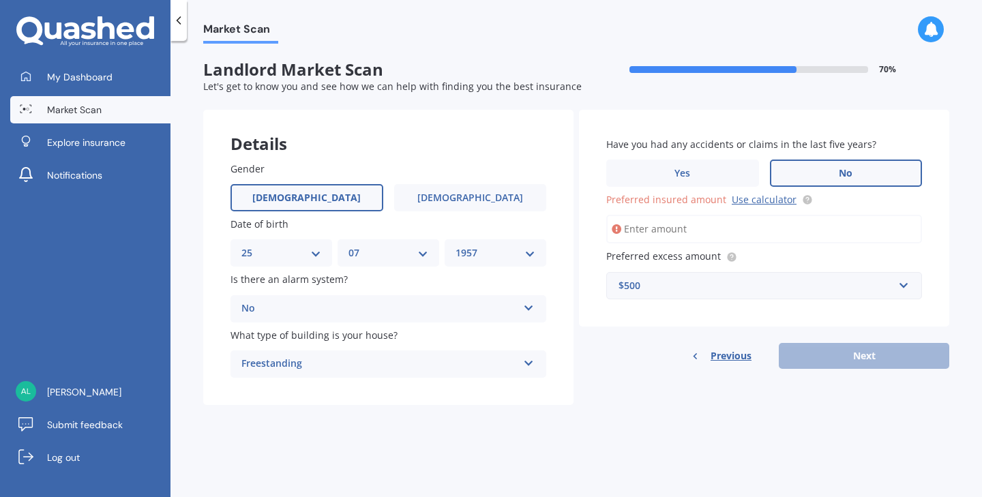
click at [677, 257] on span "Preferred excess amount" at bounding box center [663, 256] width 115 height 13
click at [903, 283] on input "text" at bounding box center [758, 286] width 303 height 26
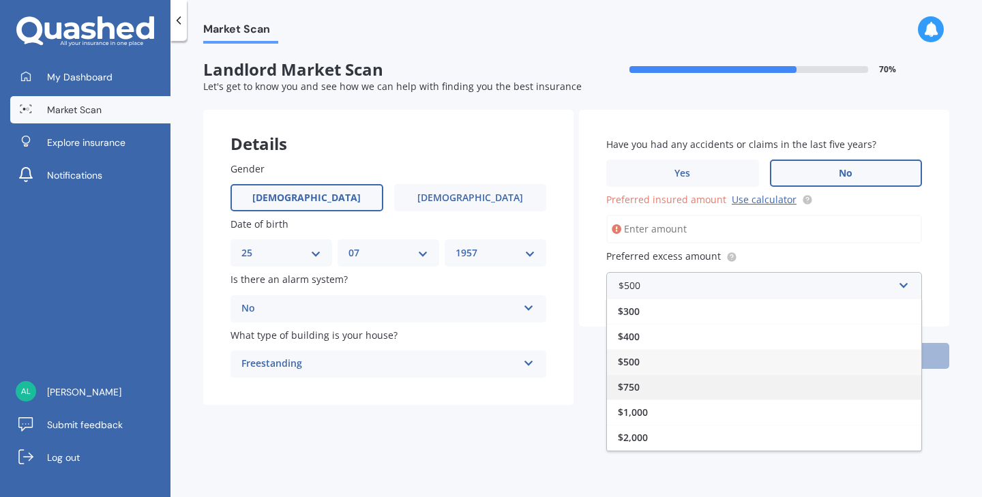
click at [670, 383] on div "$750" at bounding box center [764, 386] width 314 height 25
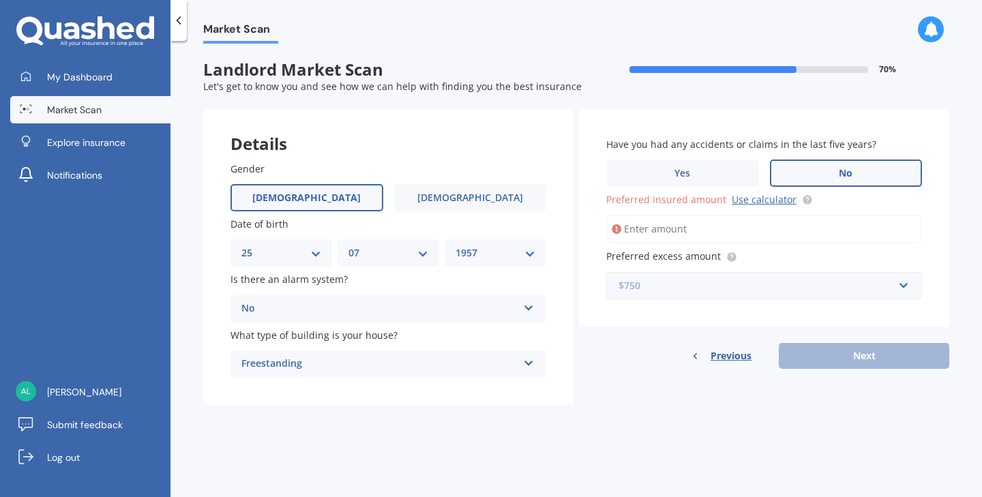
click at [903, 288] on input "text" at bounding box center [758, 286] width 303 height 26
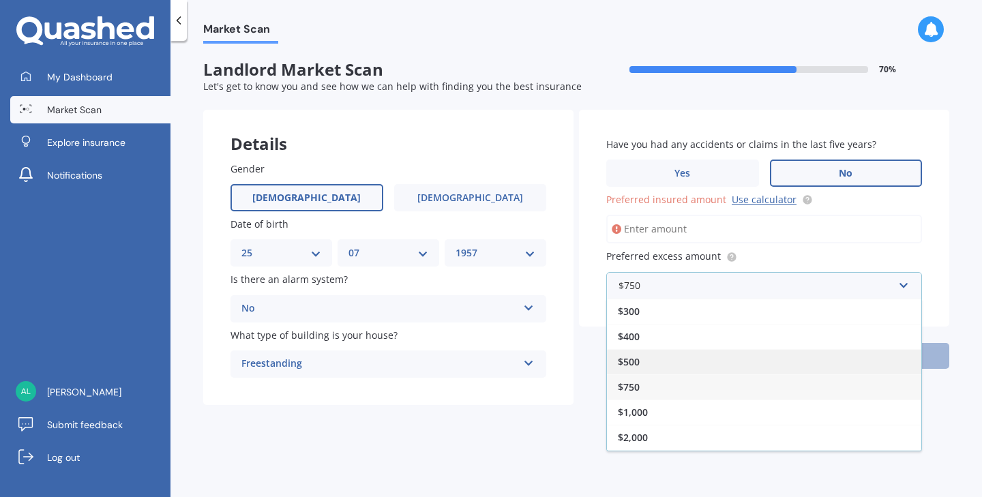
click at [838, 368] on div "$500" at bounding box center [764, 361] width 314 height 25
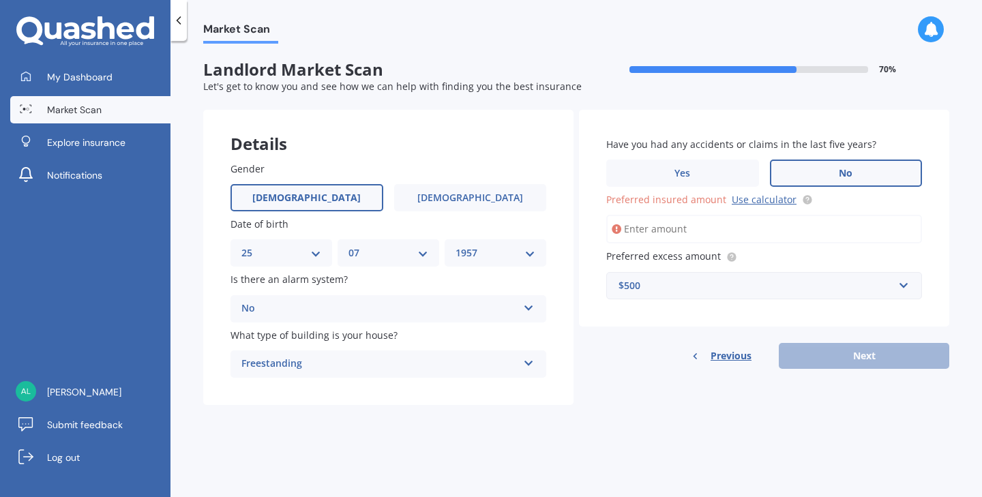
click at [686, 198] on span "Preferred insured amount" at bounding box center [666, 199] width 120 height 13
click at [686, 215] on input "Preferred insured amount Use calculator" at bounding box center [764, 229] width 316 height 29
click at [744, 200] on link "Use calculator" at bounding box center [763, 199] width 65 height 13
click at [681, 228] on input "Preferred insured amount Use calculator" at bounding box center [764, 229] width 316 height 29
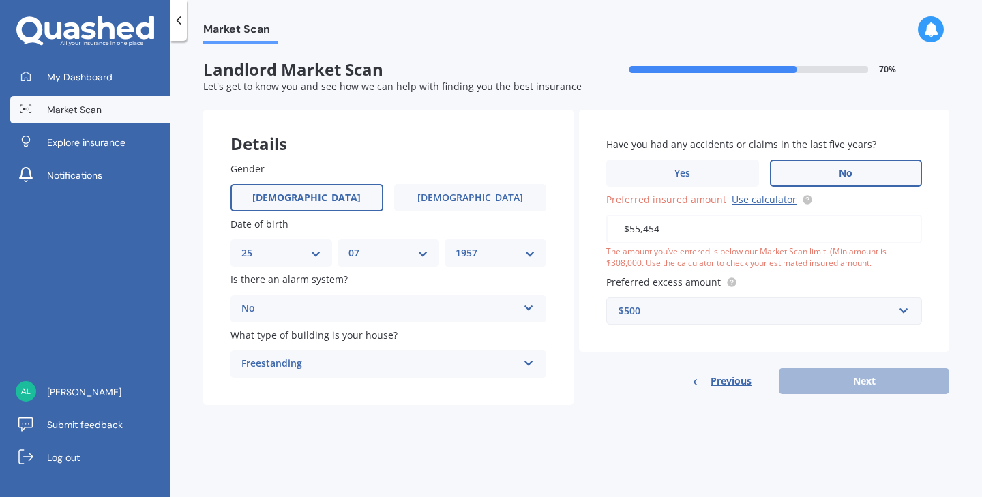
type input "$554,543"
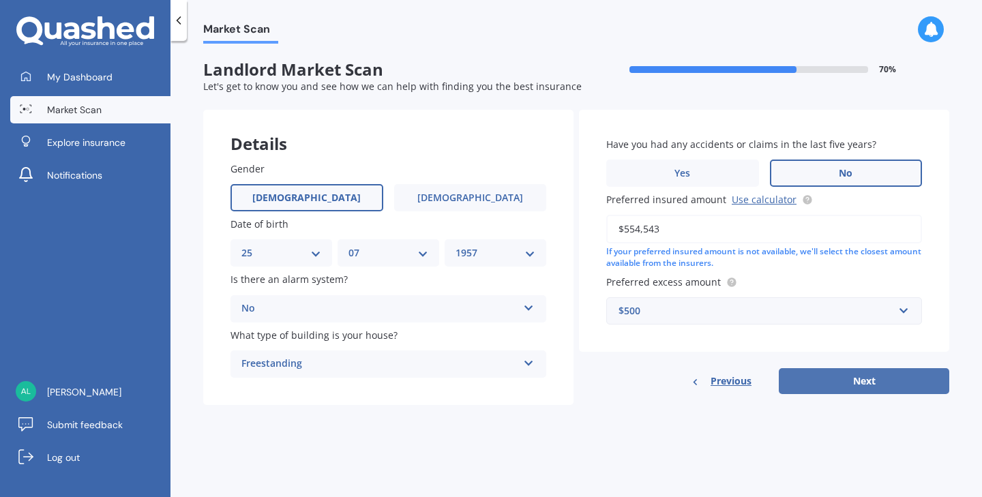
click at [842, 377] on button "Next" at bounding box center [863, 381] width 170 height 26
select select "25"
select select "07"
select select "1957"
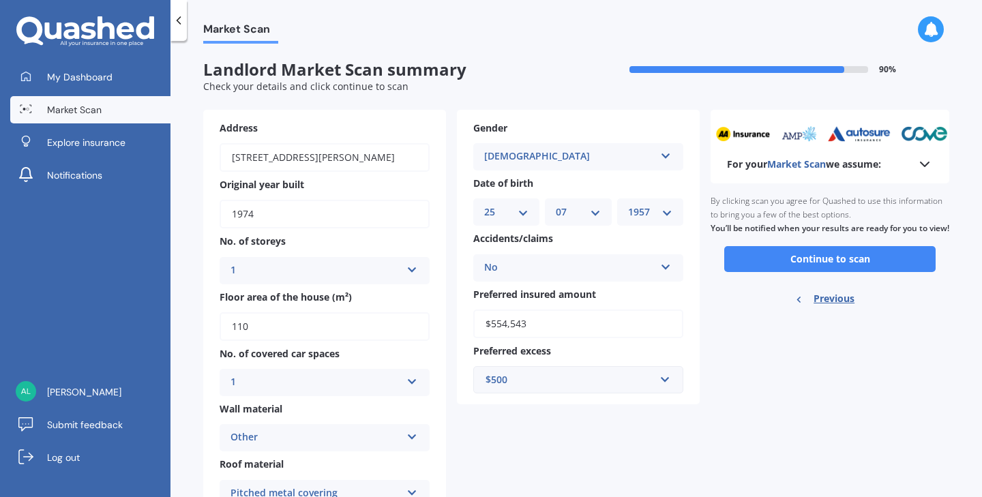
click at [920, 163] on polyline at bounding box center [924, 164] width 8 height 4
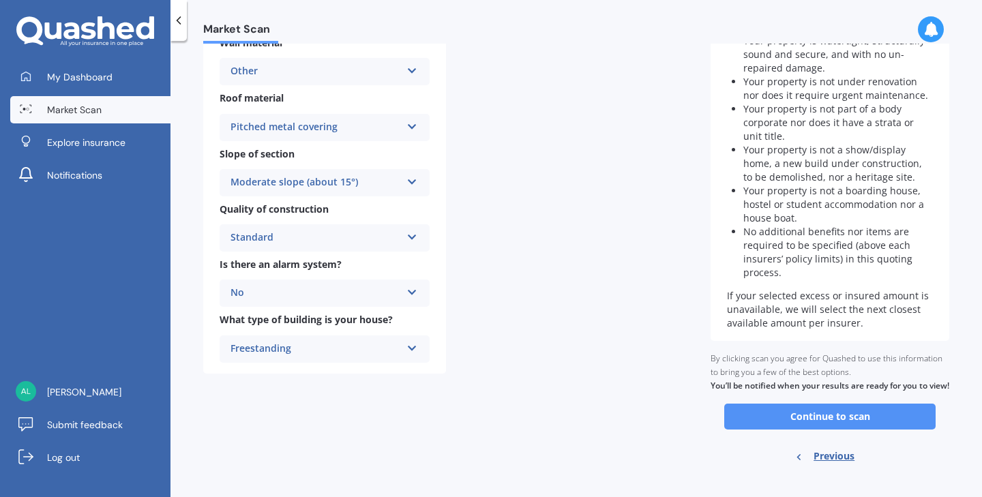
click at [837, 404] on button "Continue to scan" at bounding box center [829, 417] width 211 height 26
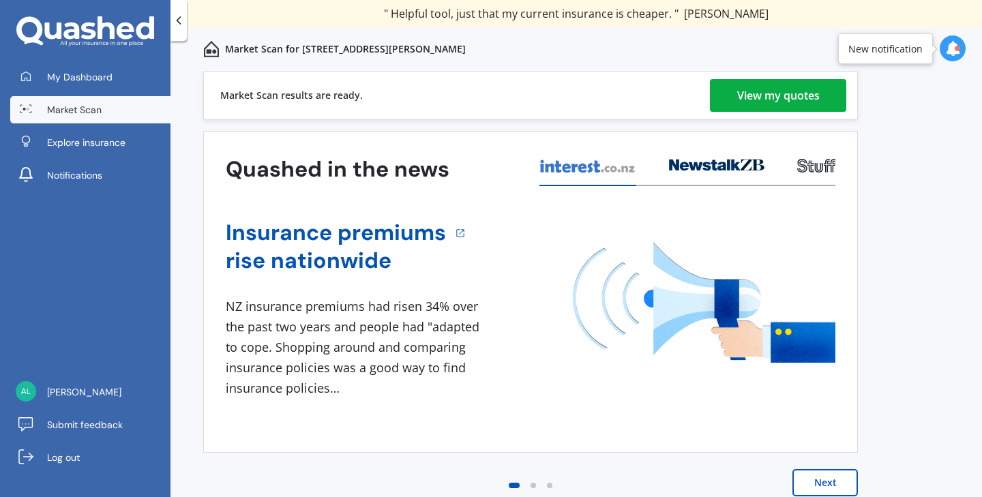
click at [805, 483] on button "Next" at bounding box center [824, 482] width 65 height 27
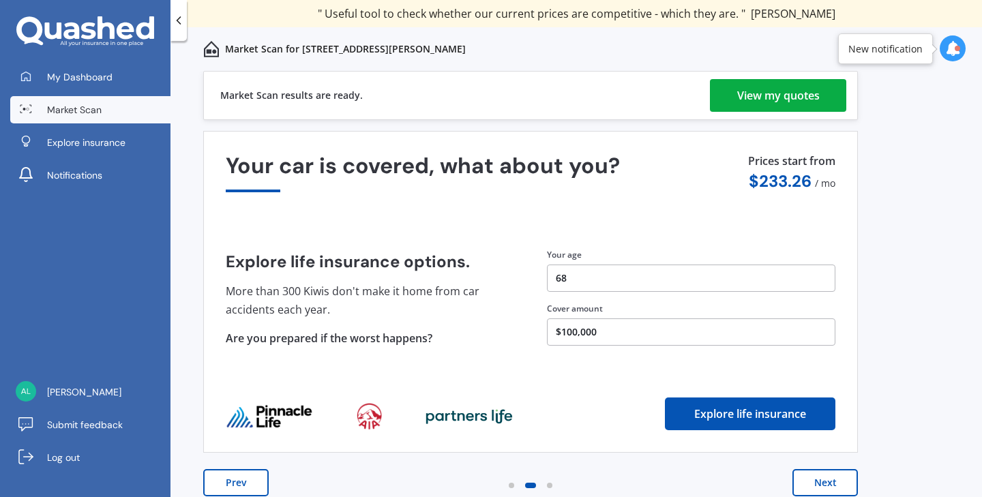
click at [782, 100] on div "View my quotes" at bounding box center [778, 95] width 82 height 33
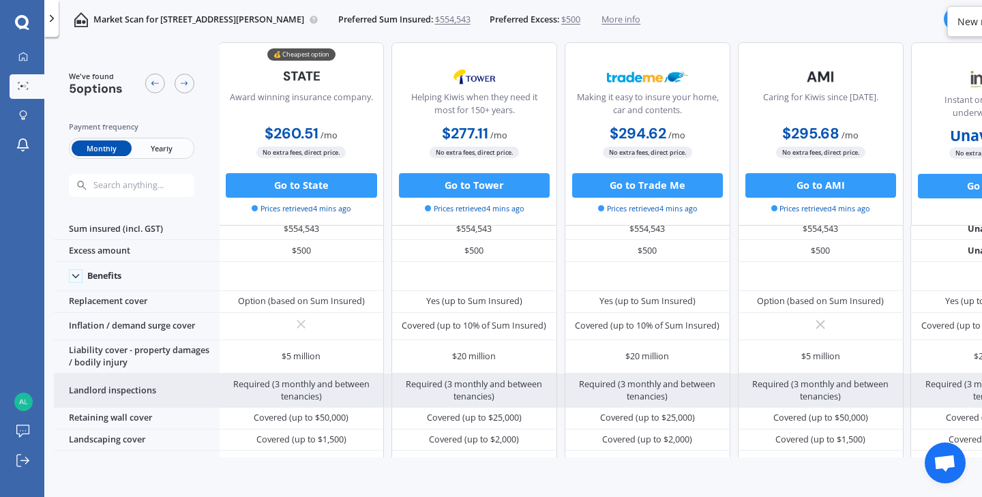
scroll to position [18, 3]
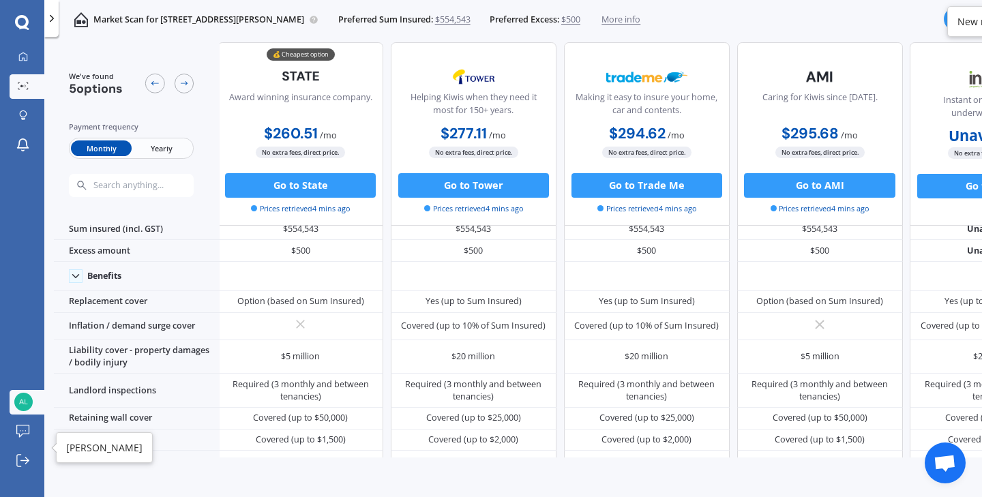
click at [13, 399] on link "[PERSON_NAME]" at bounding box center [27, 402] width 35 height 25
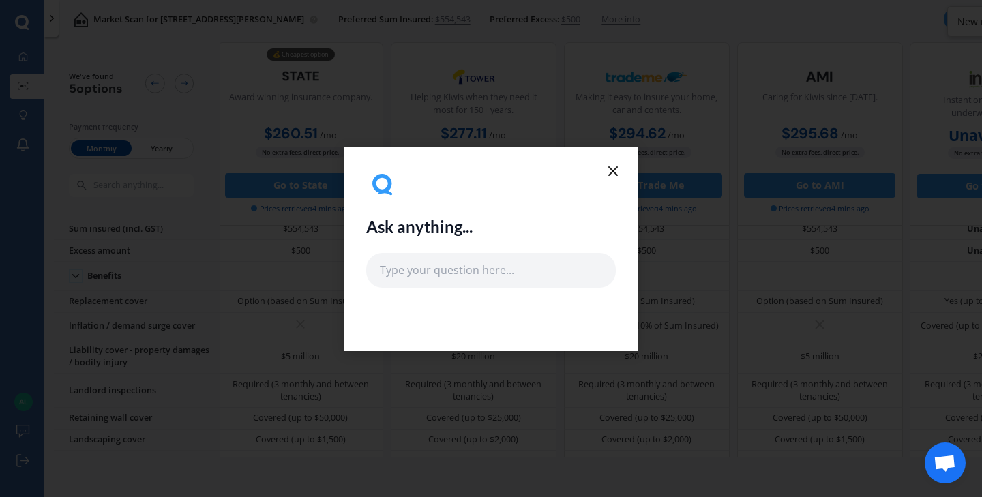
click at [609, 166] on icon at bounding box center [613, 171] width 16 height 16
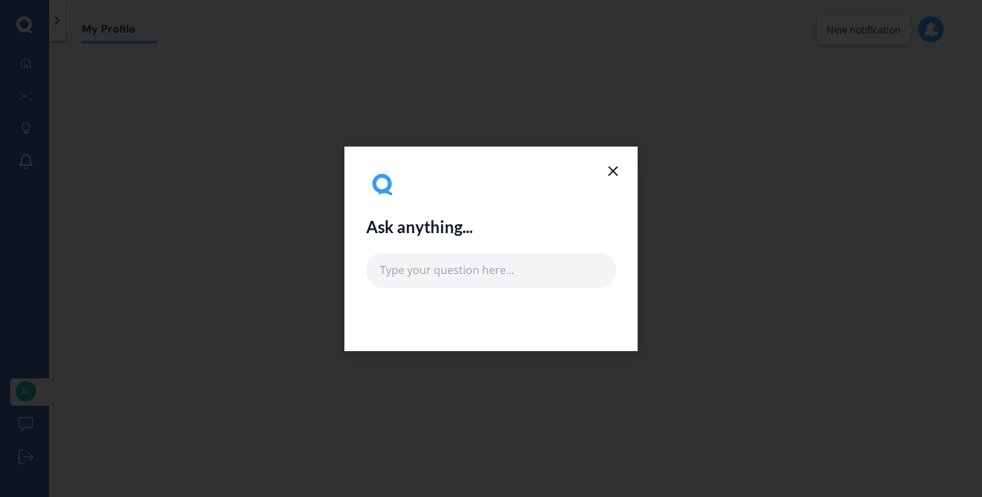
click at [611, 168] on icon at bounding box center [613, 171] width 16 height 16
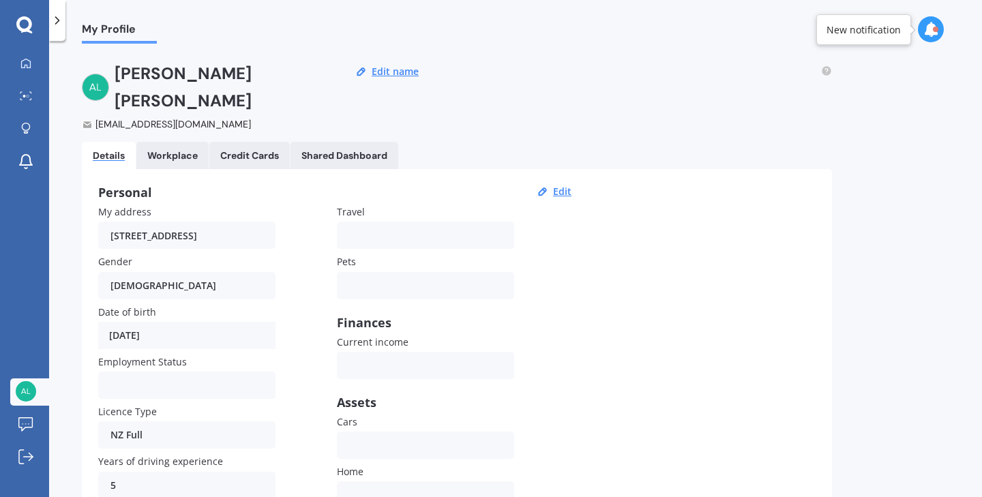
click at [611, 169] on div "Personal Edit My address 209 Breckenridge Road, Puketapu 4183 Gender Male Male …" at bounding box center [457, 394] width 750 height 451
click at [100, 80] on img at bounding box center [95, 87] width 27 height 27
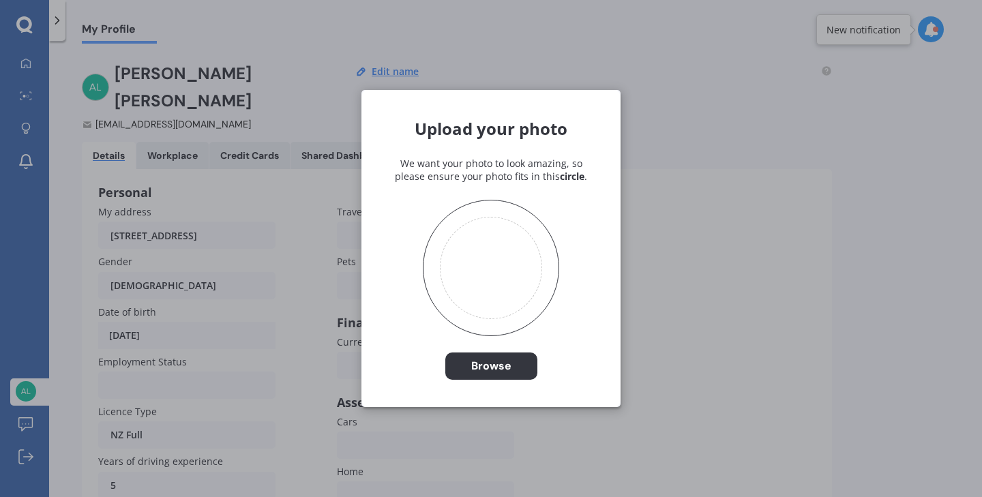
click at [89, 67] on div "Upload your photo We want your photo to look amazing, so please ensure your pho…" at bounding box center [491, 248] width 982 height 497
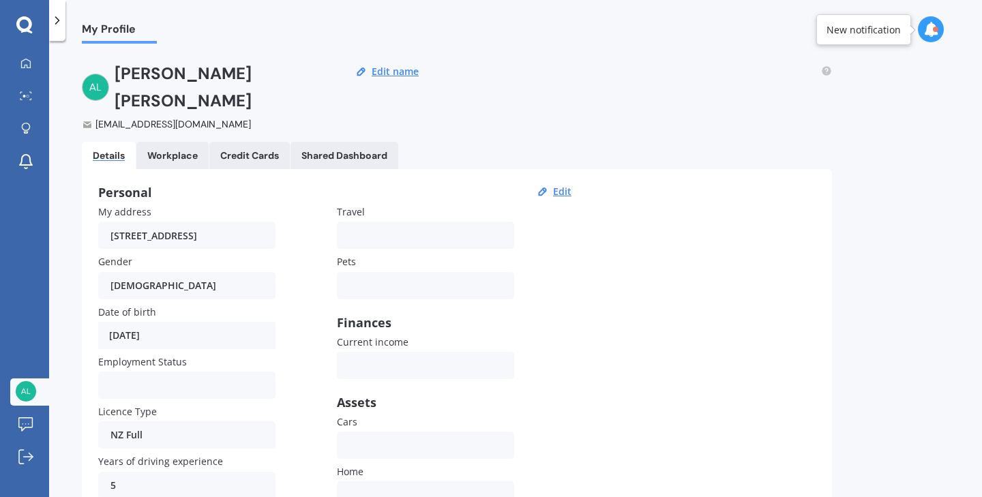
click at [89, 74] on img at bounding box center [95, 87] width 27 height 27
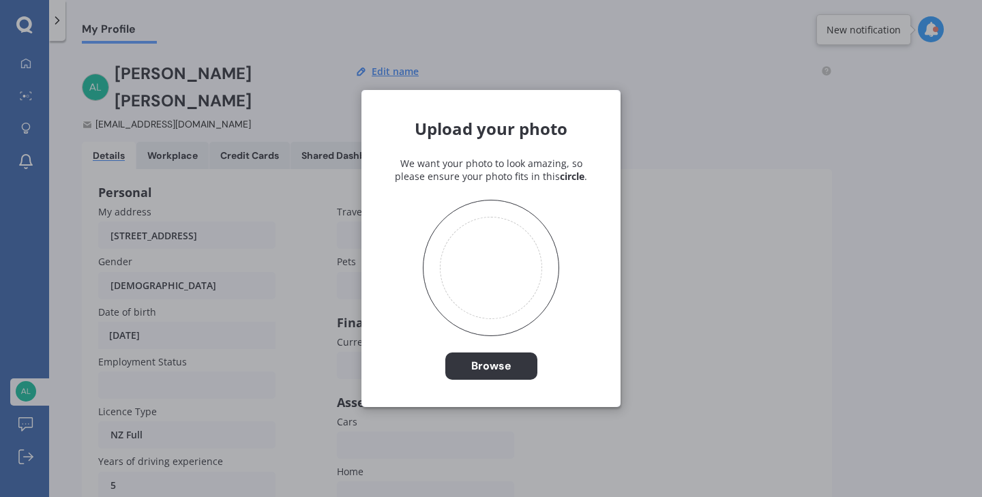
click at [89, 67] on div "Upload your photo We want your photo to look amazing, so please ensure your pho…" at bounding box center [491, 248] width 982 height 497
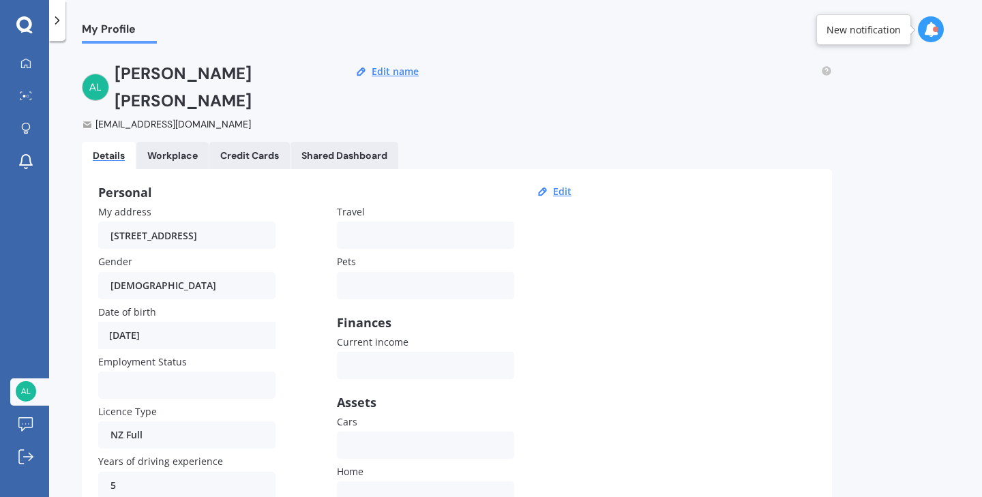
click at [61, 22] on icon at bounding box center [57, 21] width 14 height 14
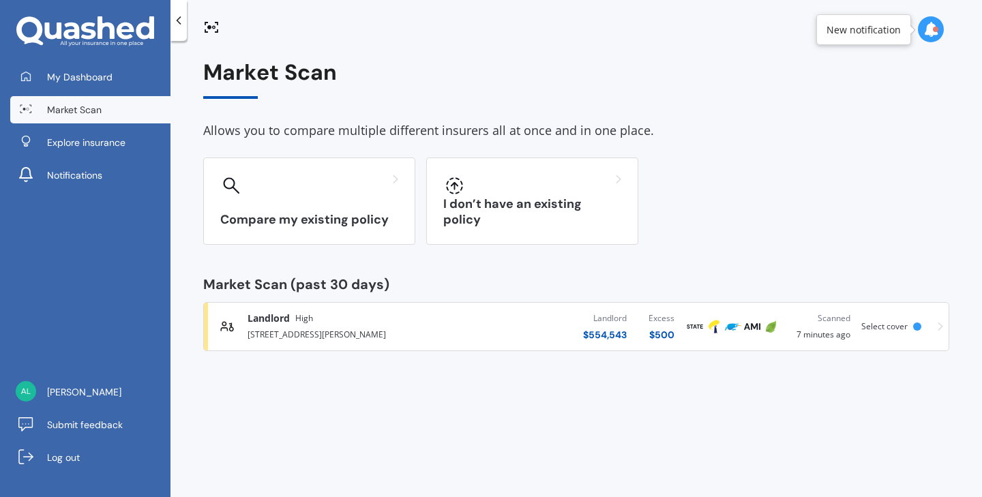
click at [267, 287] on div "Market Scan (past 30 days)" at bounding box center [576, 284] width 746 height 14
click at [311, 286] on div "Market Scan (past 30 days)" at bounding box center [576, 284] width 746 height 14
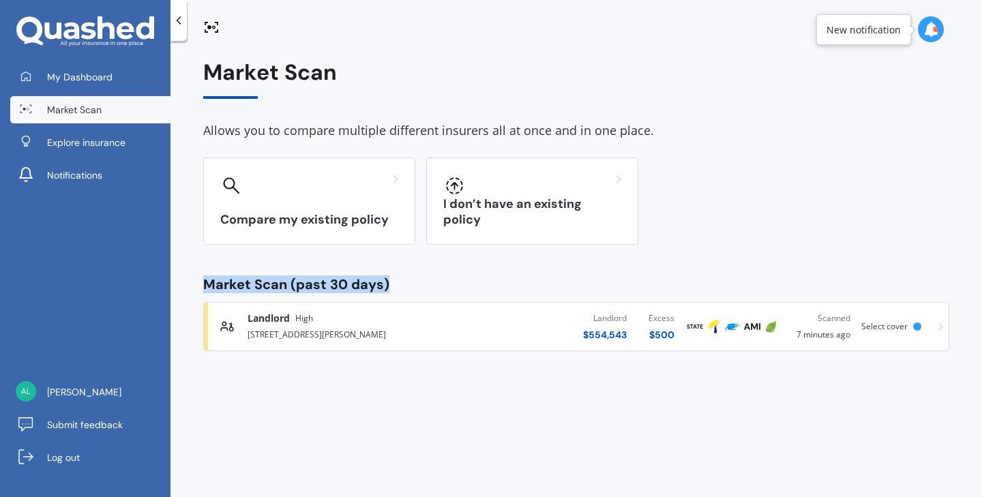
click at [311, 286] on div "Market Scan (past 30 days)" at bounding box center [576, 284] width 746 height 14
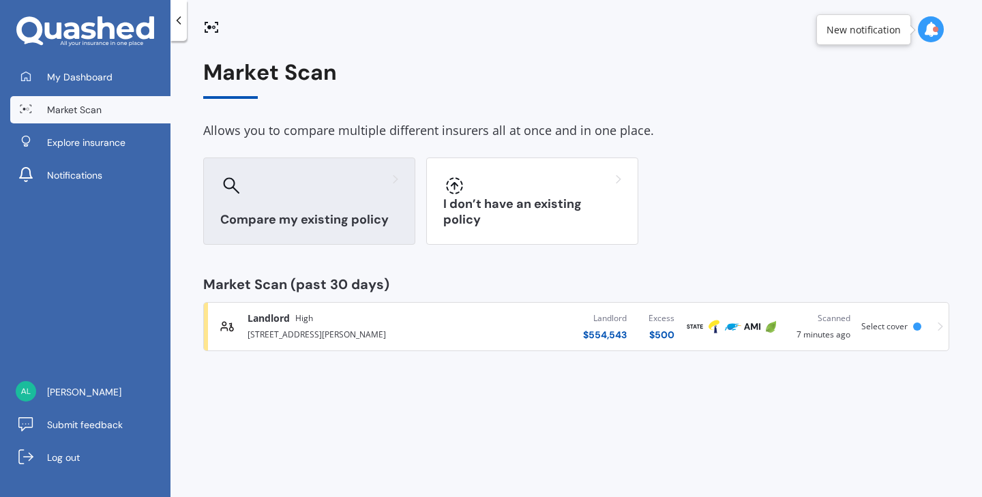
click at [230, 181] on icon at bounding box center [231, 185] width 17 height 17
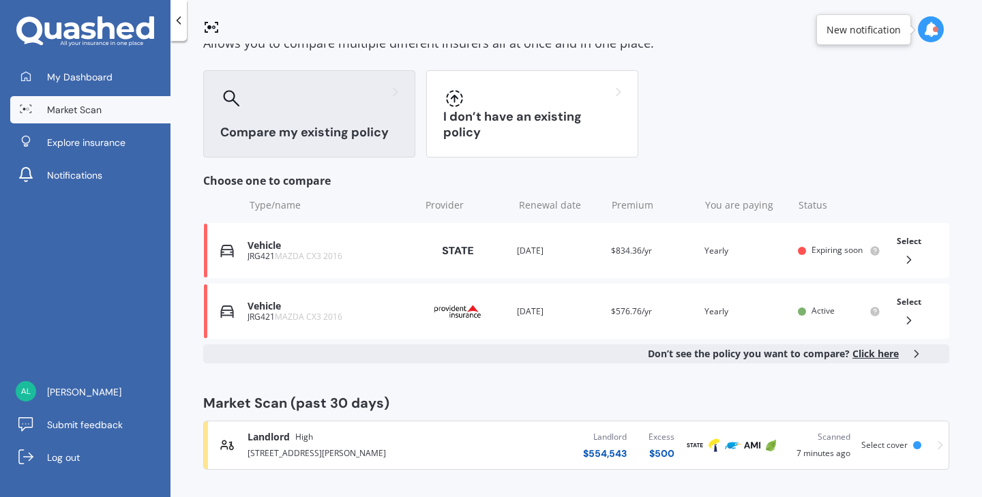
click at [708, 442] on img at bounding box center [713, 445] width 16 height 16
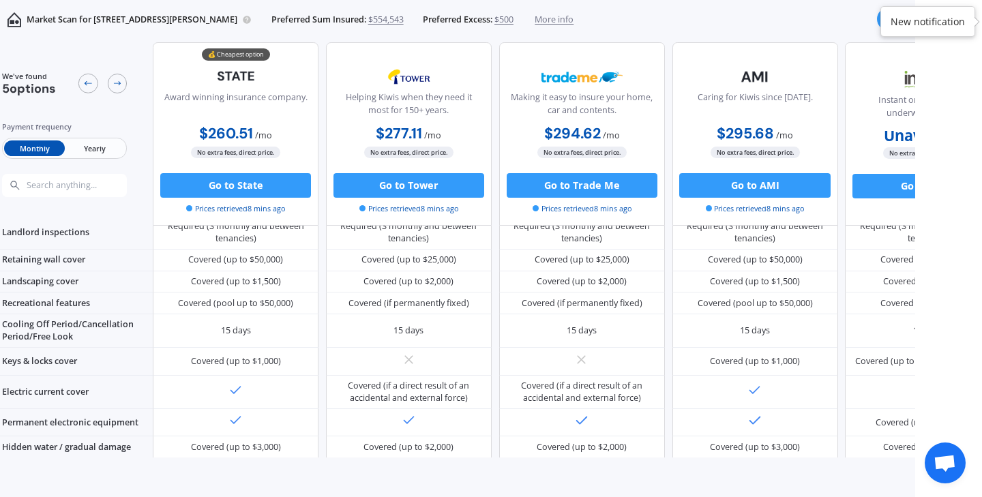
scroll to position [199, 0]
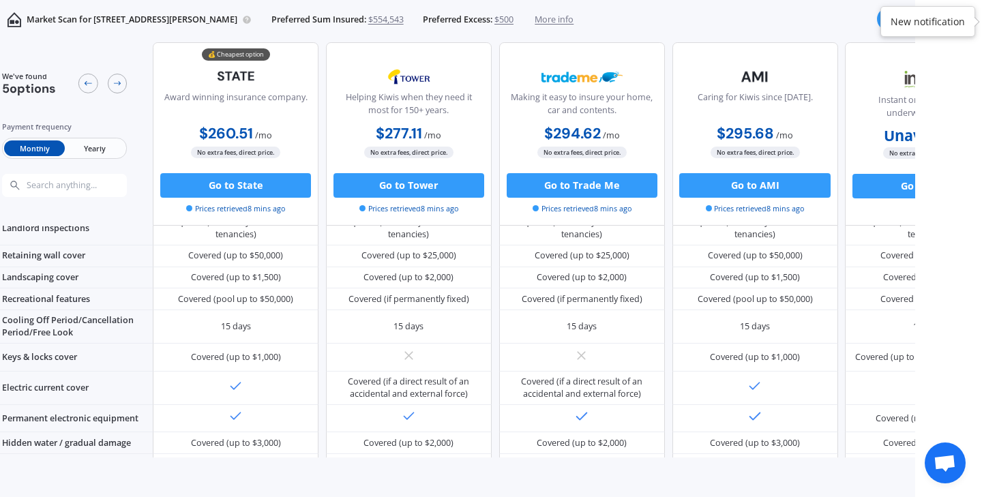
click at [110, 144] on span "Yearly" at bounding box center [95, 148] width 60 height 16
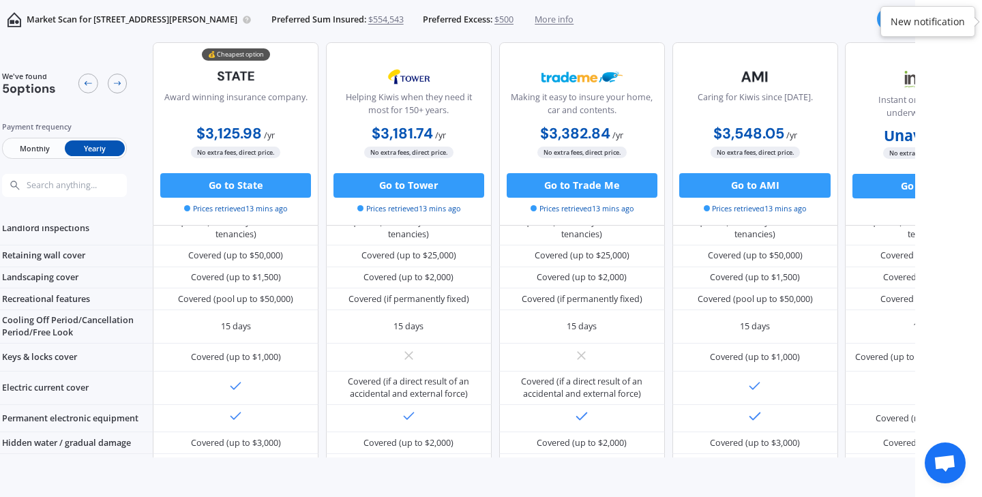
click at [41, 143] on span "Monthly" at bounding box center [34, 148] width 60 height 16
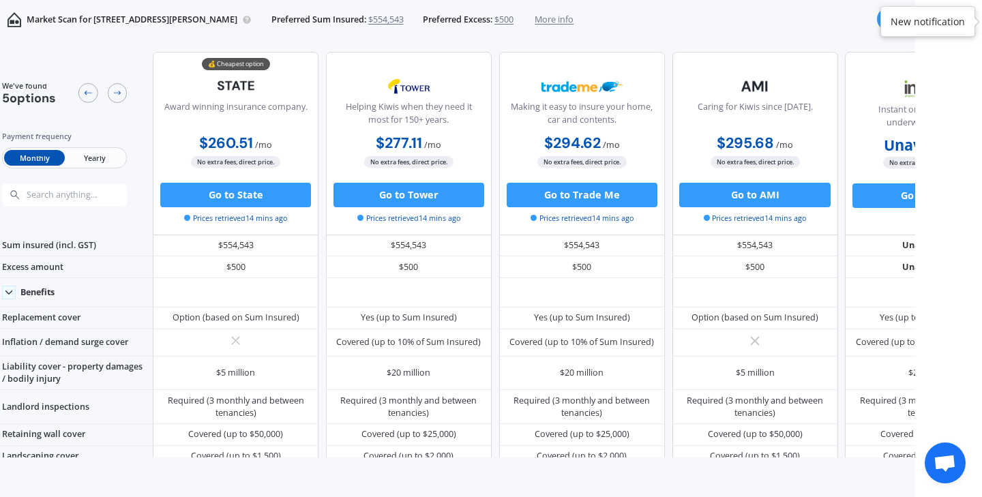
scroll to position [0, 0]
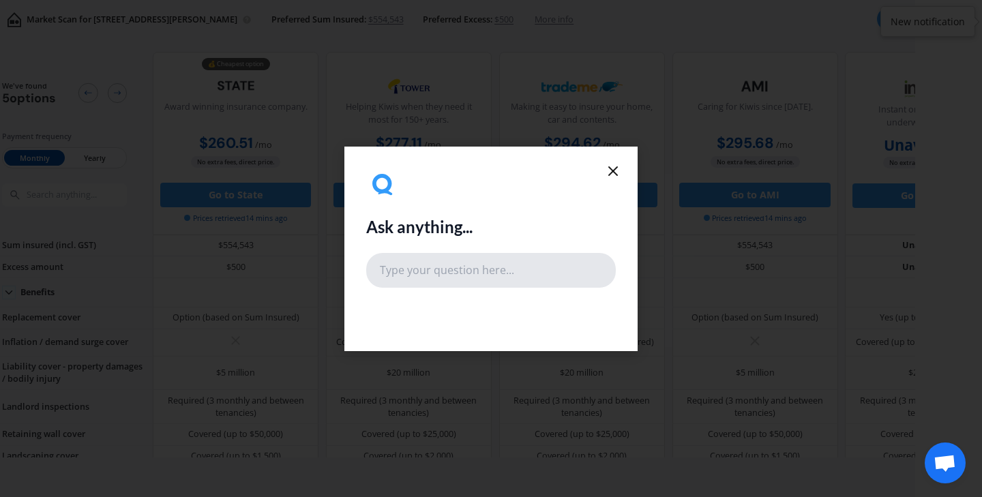
click at [397, 273] on input "text" at bounding box center [490, 270] width 249 height 34
type input "our property is hinerwerea stone half and half hardiplank but on Cordells only …"
click at [386, 177] on icon at bounding box center [381, 183] width 19 height 19
click at [385, 181] on icon at bounding box center [382, 185] width 22 height 22
click at [450, 279] on input "our property is hinerwerea stone half and half hardiplank but on Cordells only …" at bounding box center [490, 270] width 249 height 34
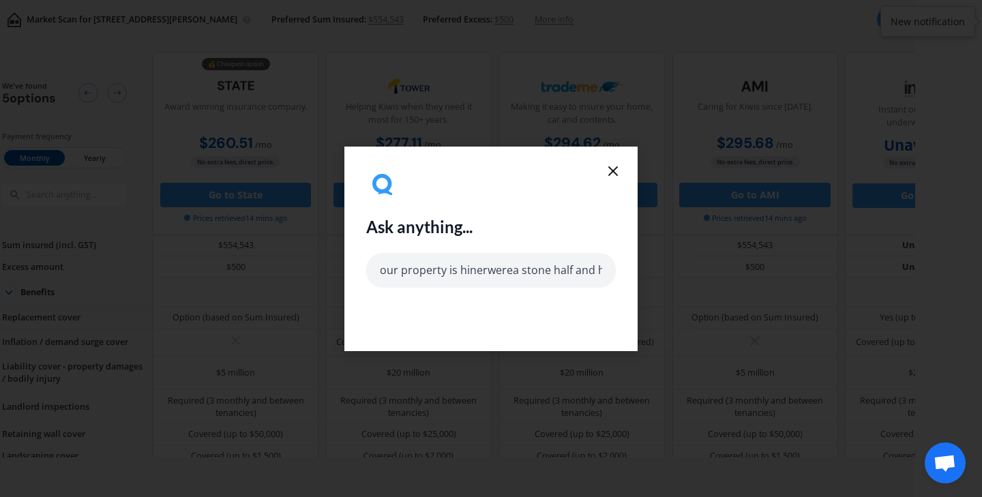
click at [395, 230] on h2 "Ask anything..." at bounding box center [419, 227] width 106 height 20
click at [384, 185] on icon at bounding box center [382, 185] width 22 height 22
click at [613, 168] on icon at bounding box center [613, 171] width 16 height 16
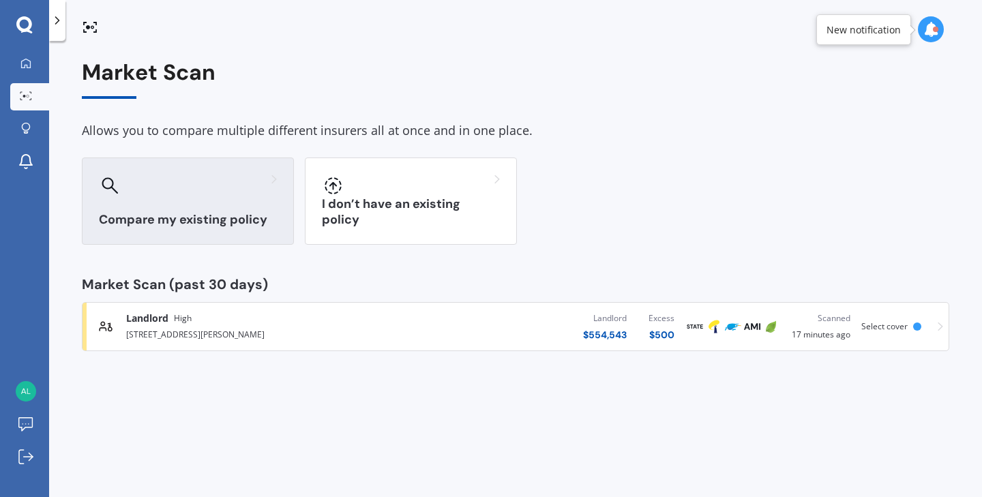
click at [105, 184] on icon at bounding box center [110, 185] width 17 height 17
